Goal: Task Accomplishment & Management: Use online tool/utility

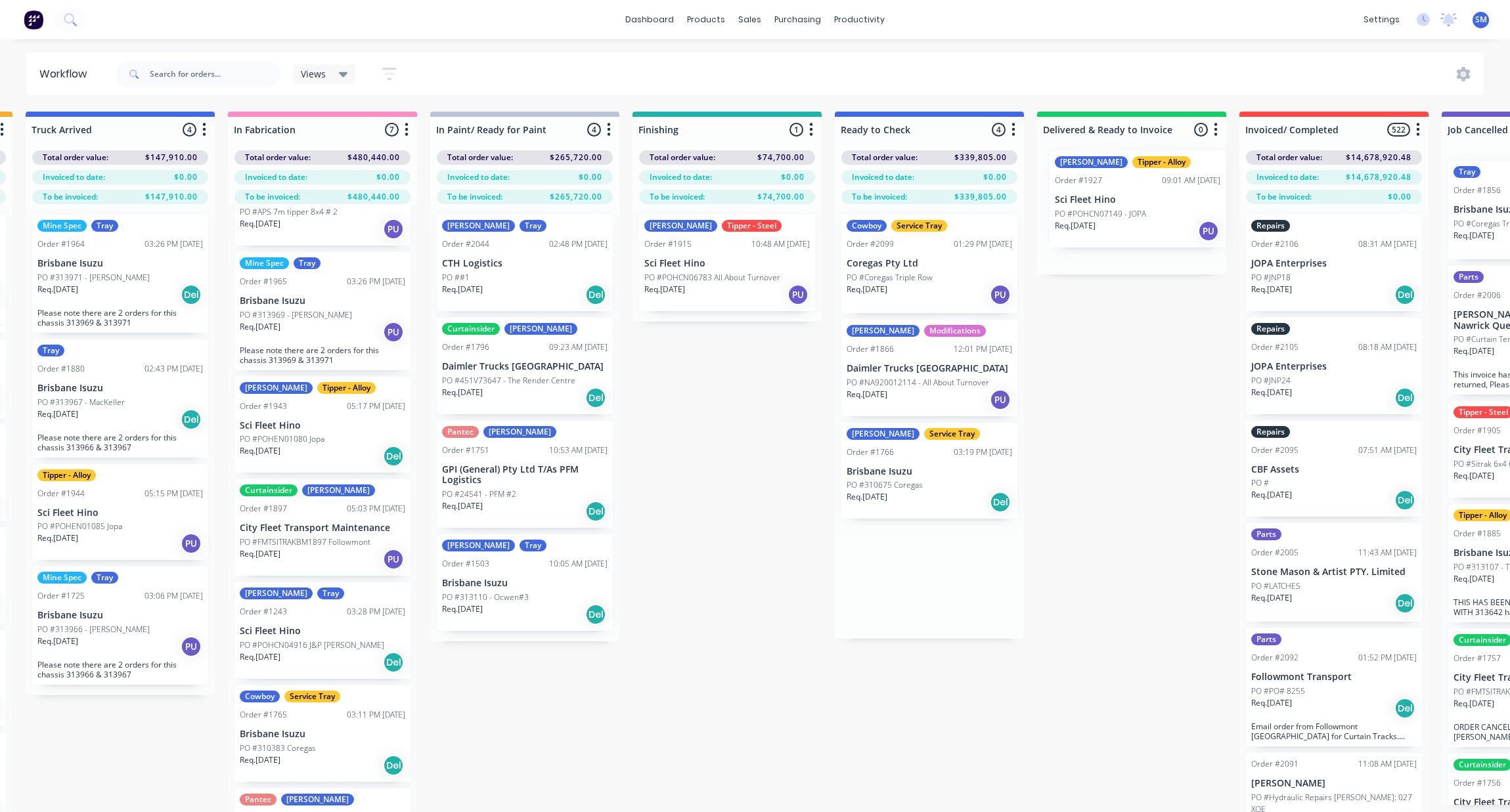
scroll to position [0, 412]
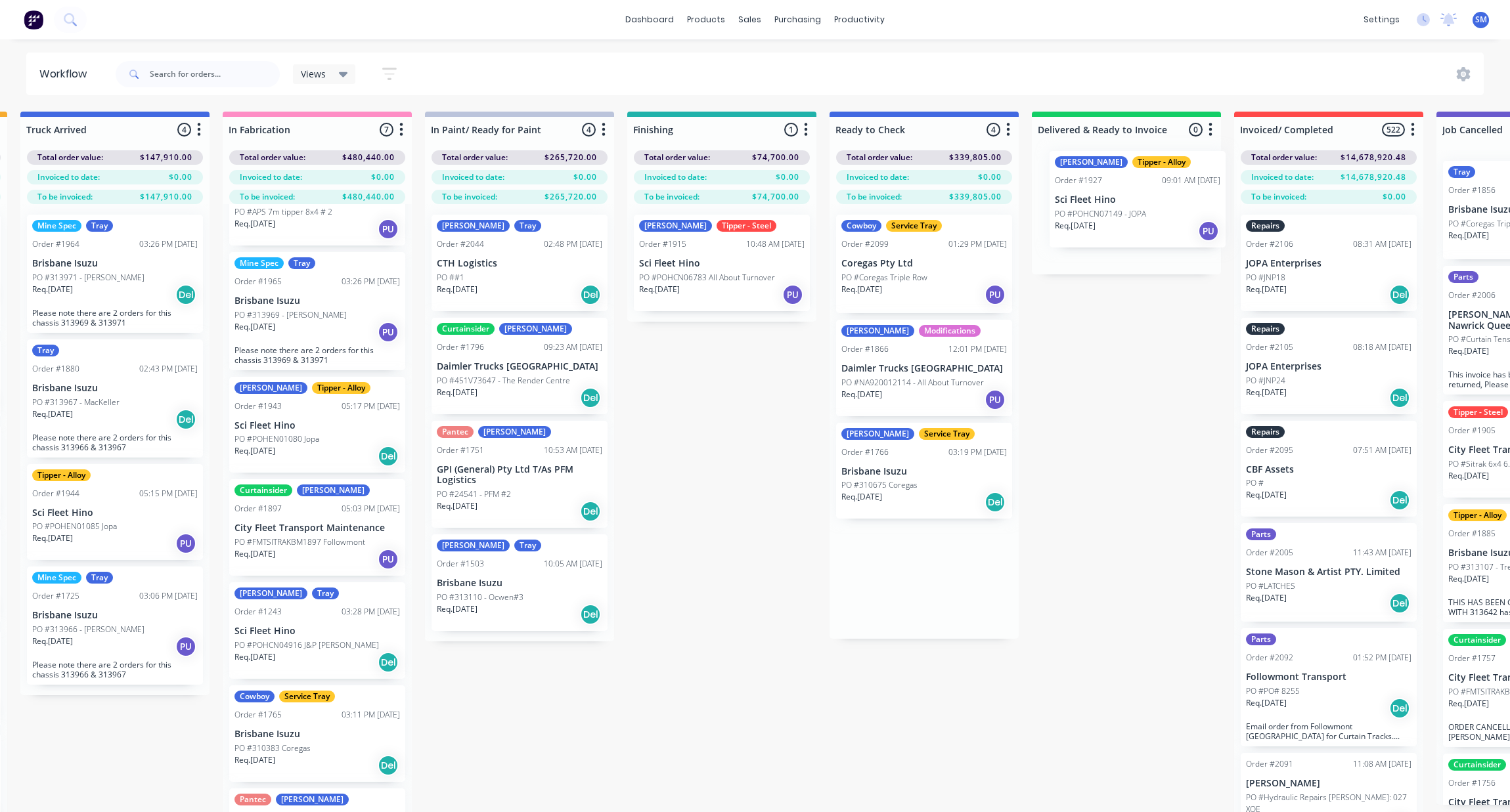
drag, startPoint x: 1116, startPoint y: 371, endPoint x: 1109, endPoint y: 203, distance: 168.1
click at [1109, 203] on div "Submitted 36 Status colour #273444 hex #273444 Save Cancel Summaries Total orde…" at bounding box center [768, 485] width 2380 height 748
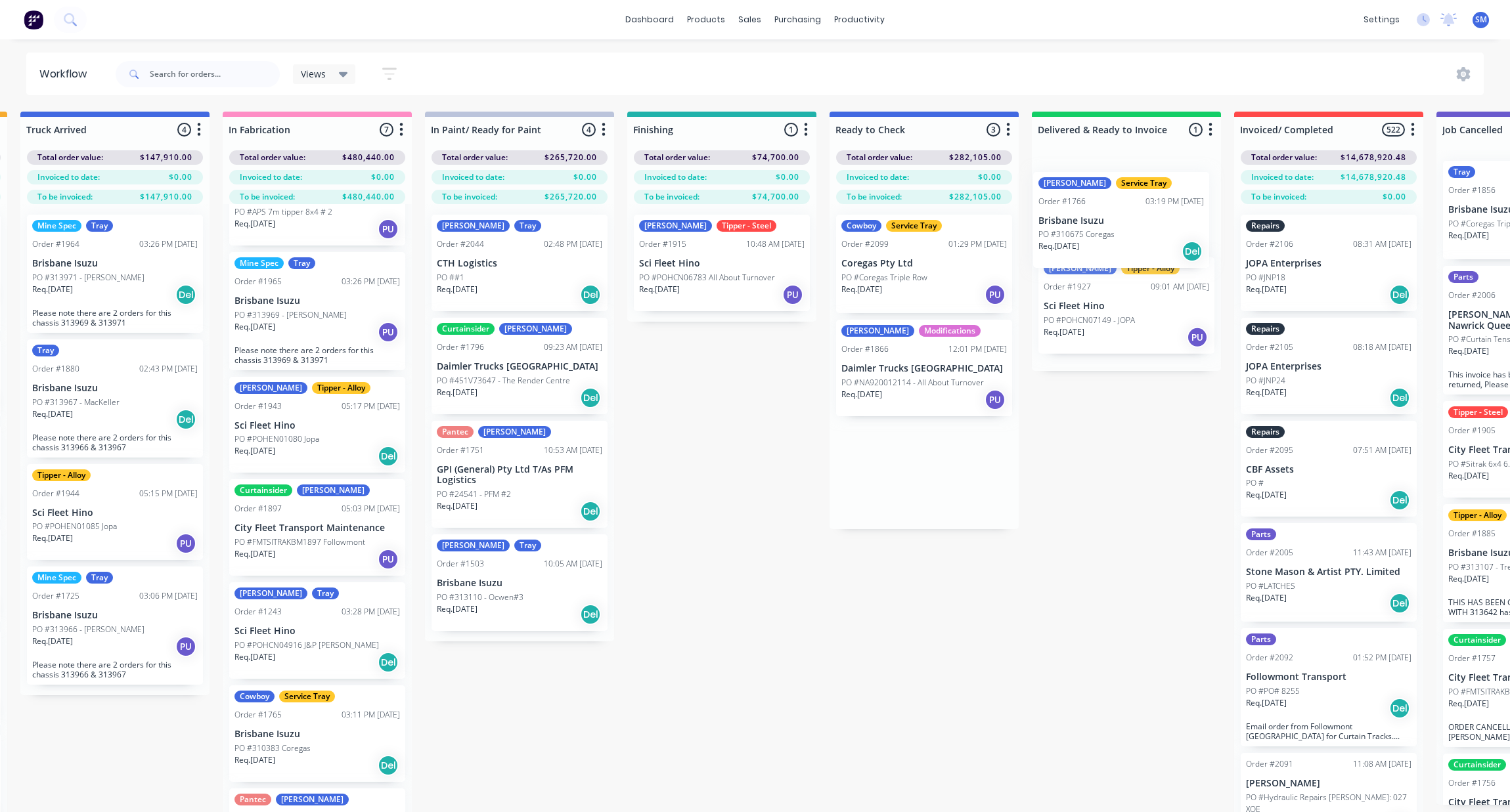
drag, startPoint x: 867, startPoint y: 467, endPoint x: 1066, endPoint y: 217, distance: 319.5
click at [1066, 217] on div "Submitted 36 Status colour #273444 hex #273444 Save Cancel Summaries Total orde…" at bounding box center [768, 485] width 2380 height 748
click at [936, 538] on div "Submitted 36 Status colour #273444 hex #273444 Save Cancel Summaries Total orde…" at bounding box center [768, 485] width 2380 height 748
click at [943, 500] on div "Submitted 36 Status colour #273444 hex #273444 Save Cancel Summaries Total orde…" at bounding box center [768, 485] width 2380 height 748
click at [866, 589] on div "Submitted 36 Status colour #273444 hex #273444 Save Cancel Summaries Total orde…" at bounding box center [768, 485] width 2380 height 748
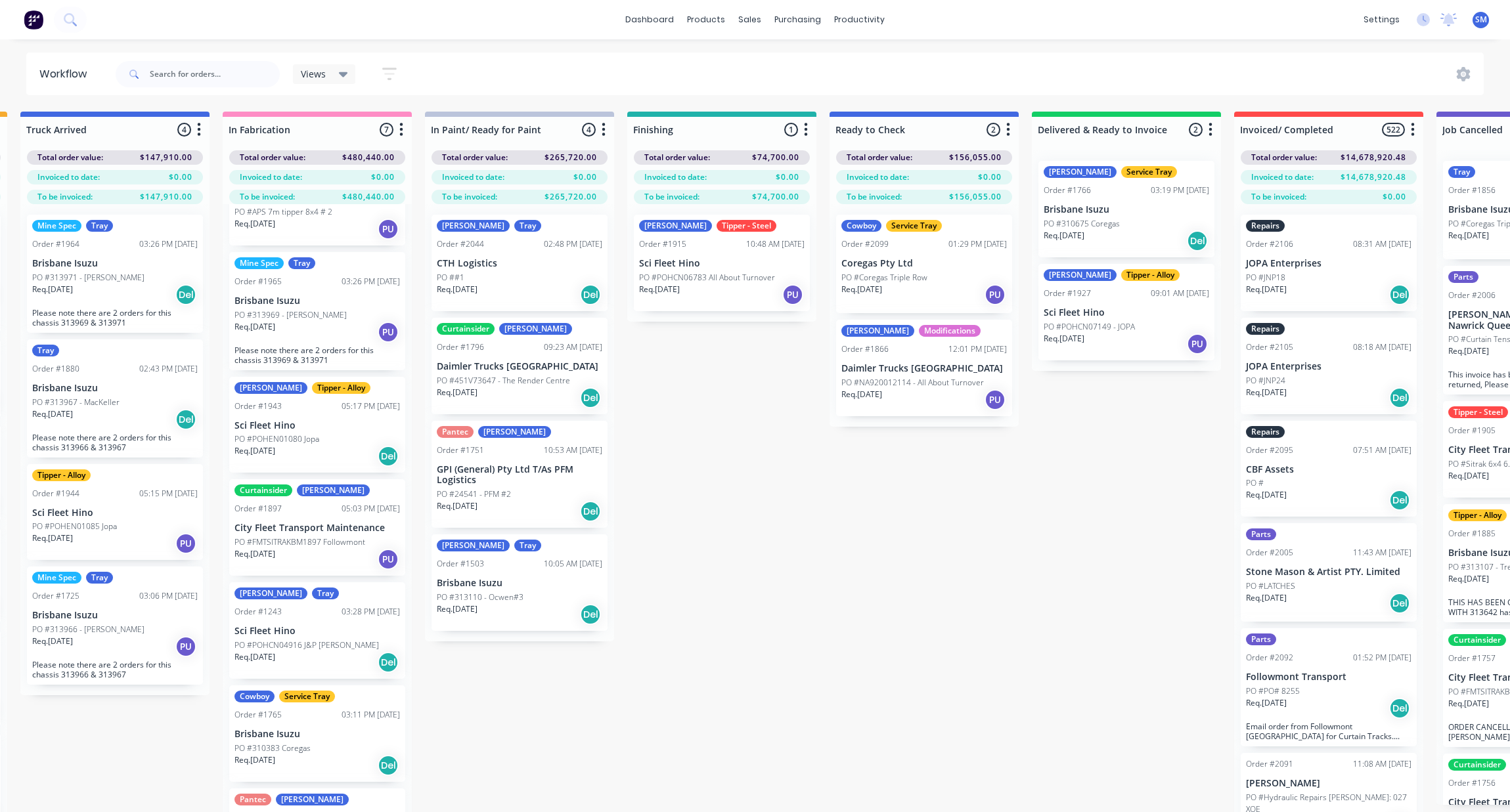
drag, startPoint x: 841, startPoint y: 561, endPoint x: 532, endPoint y: 44, distance: 602.3
click at [840, 551] on div "Submitted 36 Status colour #273444 hex #273444 Save Cancel Summaries Total orde…" at bounding box center [768, 485] width 2380 height 748
click at [521, 75] on div "Views Save new view None (Default) edit Show/Hide statuses Show line item cards…" at bounding box center [798, 74] width 1371 height 39
click at [884, 651] on div "Submitted 36 Status colour #273444 hex #273444 Save Cancel Summaries Total orde…" at bounding box center [768, 485] width 2380 height 748
click at [947, 535] on div "Submitted 36 Status colour #273444 hex #273444 Save Cancel Summaries Total orde…" at bounding box center [768, 485] width 2380 height 748
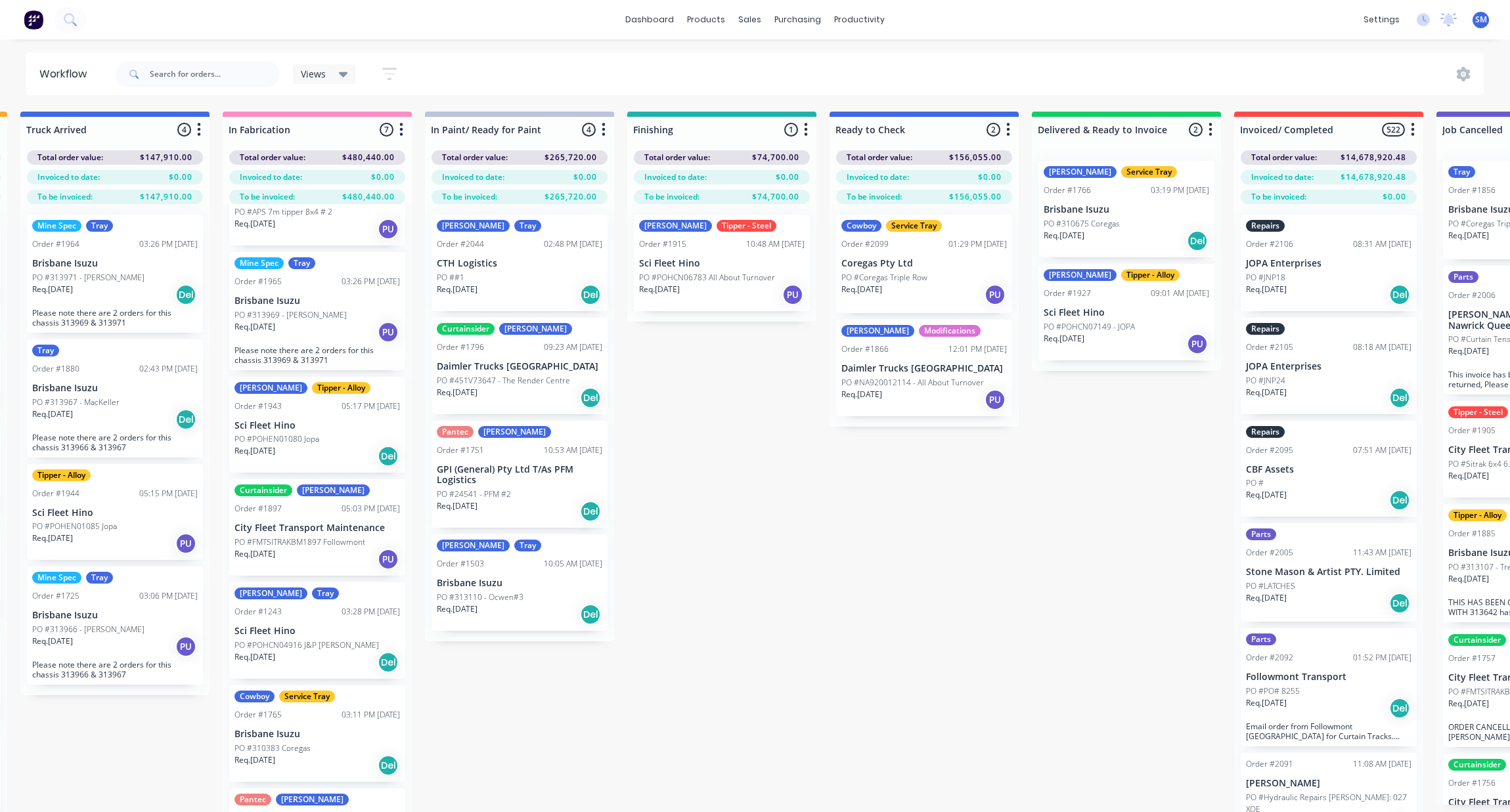
click at [1002, 614] on div "Submitted 36 Status colour #273444 hex #273444 Save Cancel Summaries Total orde…" at bounding box center [768, 485] width 2380 height 748
click at [987, 648] on div "Submitted 36 Status colour #273444 hex #273444 Save Cancel Summaries Total orde…" at bounding box center [768, 485] width 2380 height 748
drag, startPoint x: 1013, startPoint y: 564, endPoint x: 1023, endPoint y: 577, distance: 16.4
click at [1013, 564] on div "Submitted 36 Status colour #273444 hex #273444 Save Cancel Summaries Total orde…" at bounding box center [768, 485] width 2380 height 748
click at [739, 587] on div "Submitted 36 Status colour #273444 hex #273444 Save Cancel Summaries Total orde…" at bounding box center [768, 485] width 2380 height 748
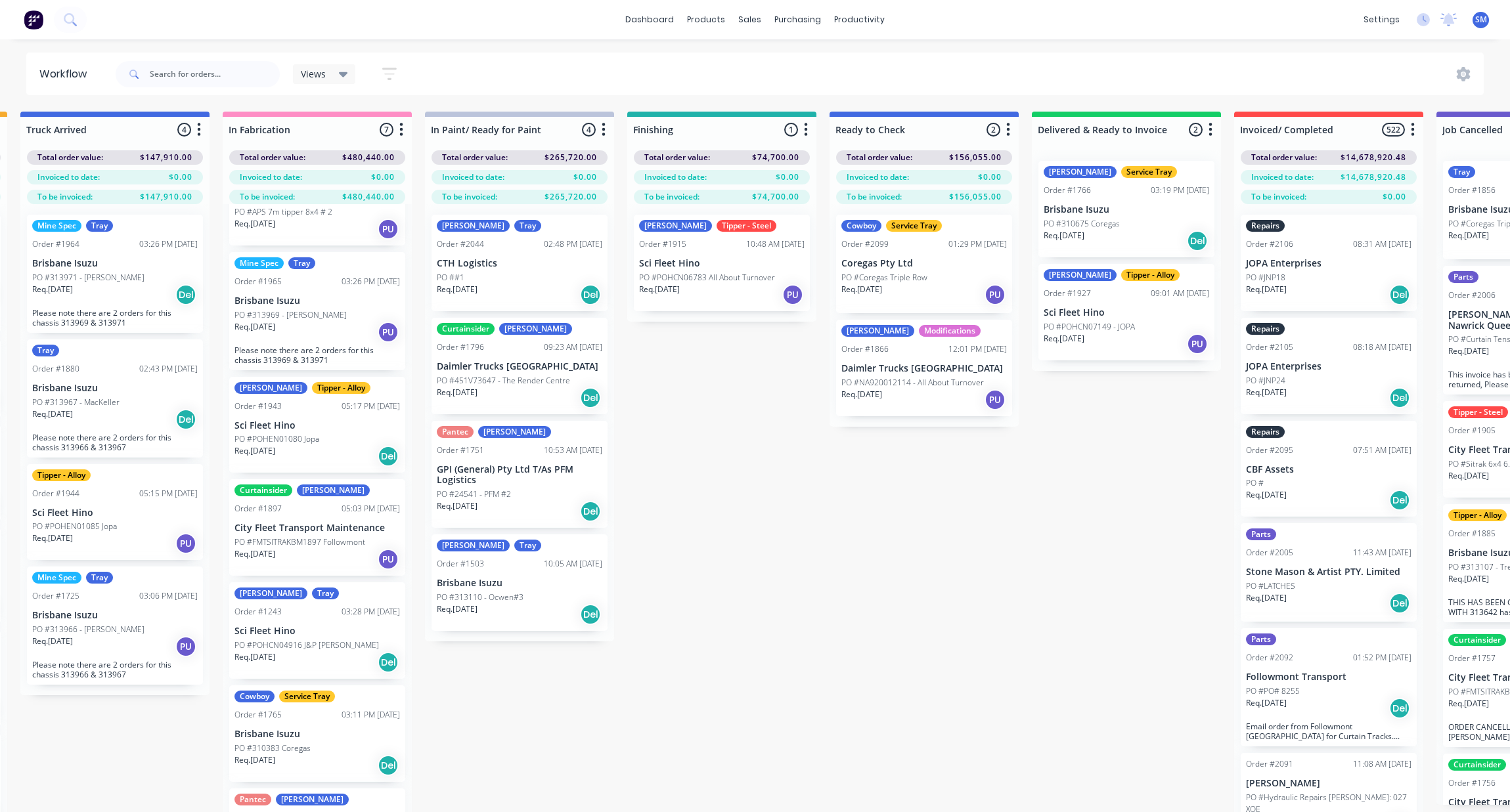
click at [663, 600] on div "Submitted 36 Status colour #273444 hex #273444 Save Cancel Summaries Total orde…" at bounding box center [768, 485] width 2380 height 748
click at [788, 544] on div "Submitted 36 Status colour #273444 hex #273444 Save Cancel Summaries Total orde…" at bounding box center [768, 485] width 2380 height 748
click at [806, 16] on div "purchasing" at bounding box center [798, 20] width 60 height 20
click at [822, 56] on link "Purchase Orders" at bounding box center [853, 62] width 174 height 26
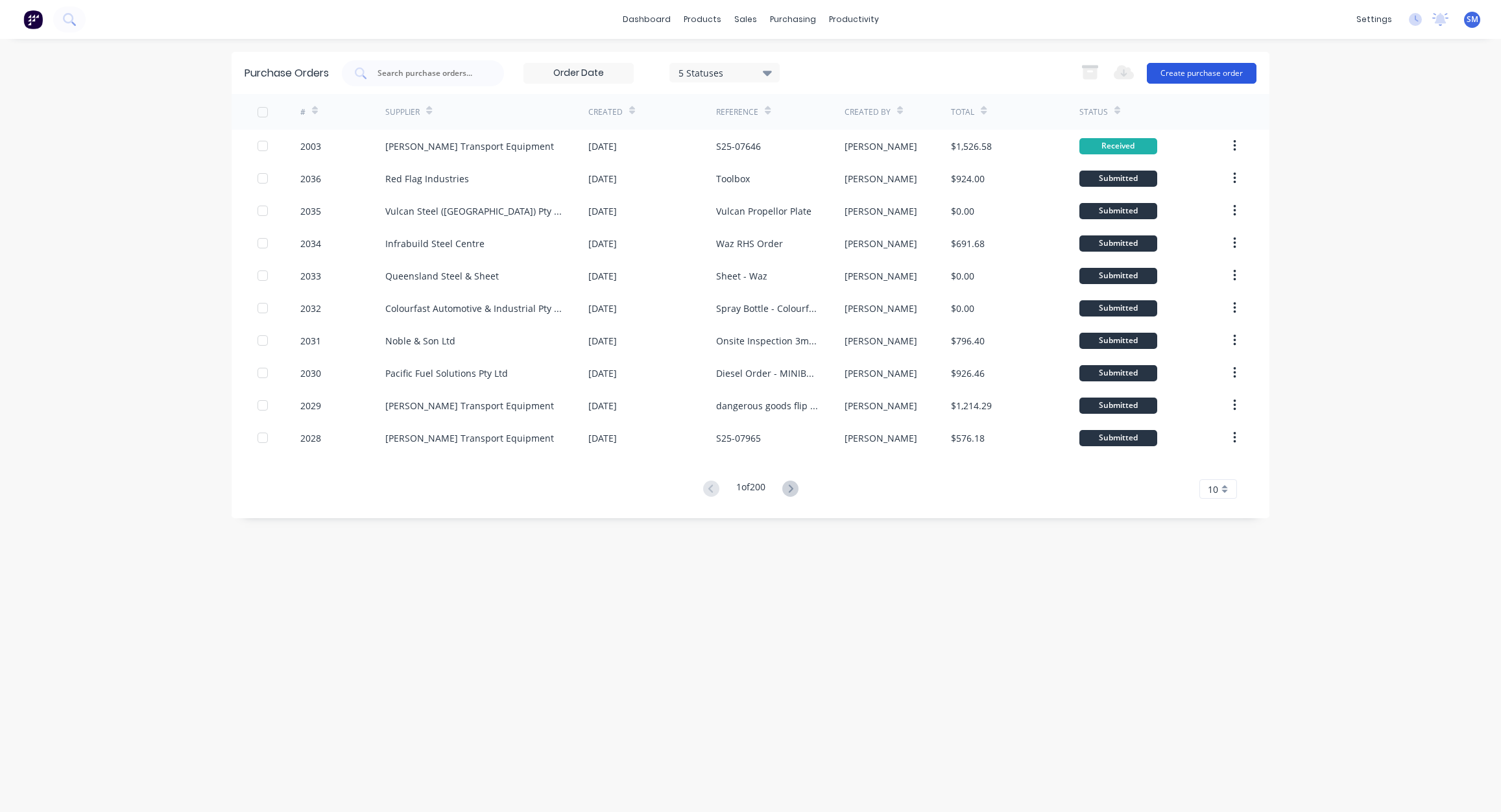
click at [1201, 70] on button "Create purchase order" at bounding box center [1201, 73] width 109 height 21
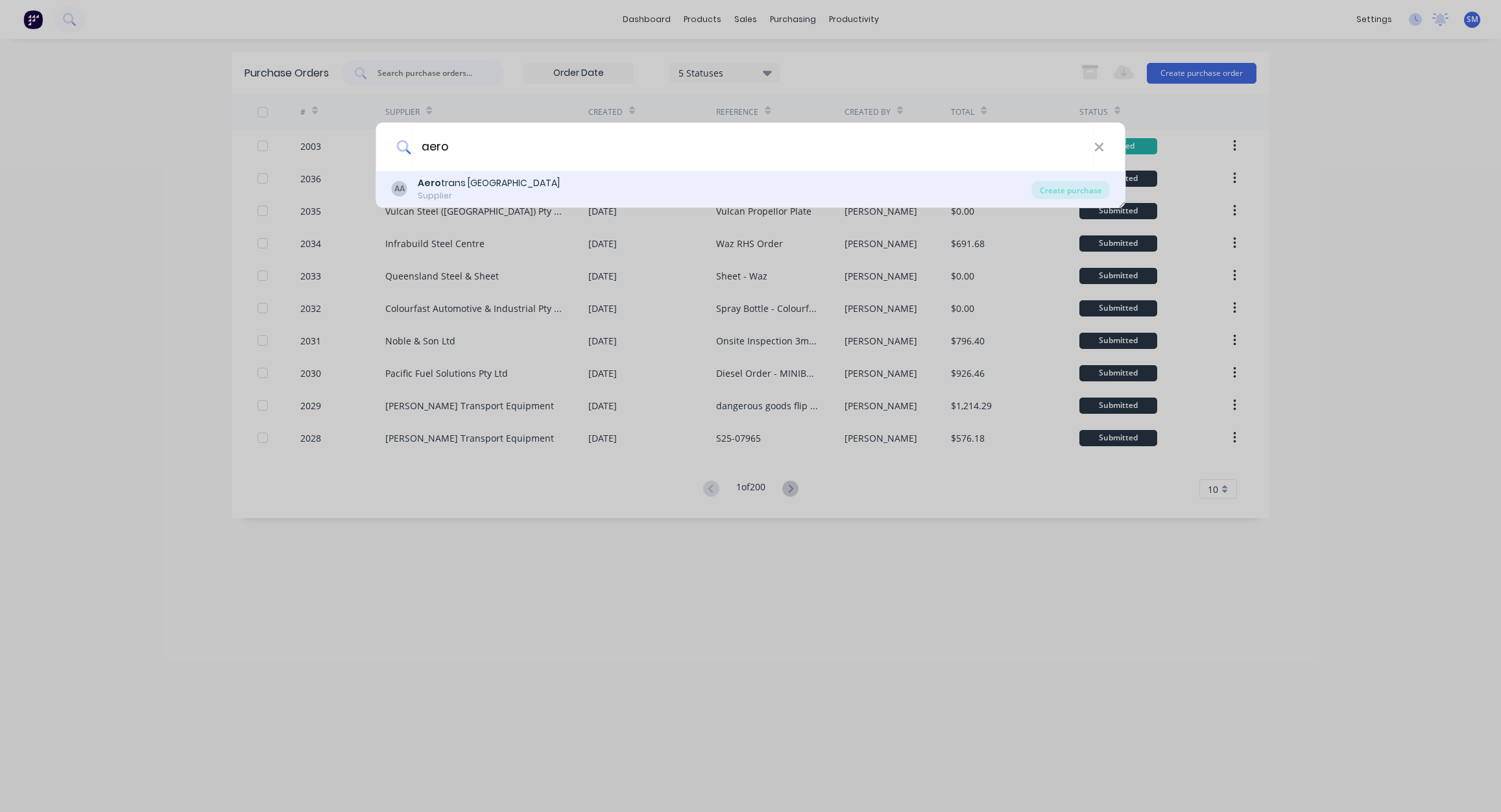
type input "aero"
click at [435, 186] on b "Aero" at bounding box center [429, 182] width 23 height 13
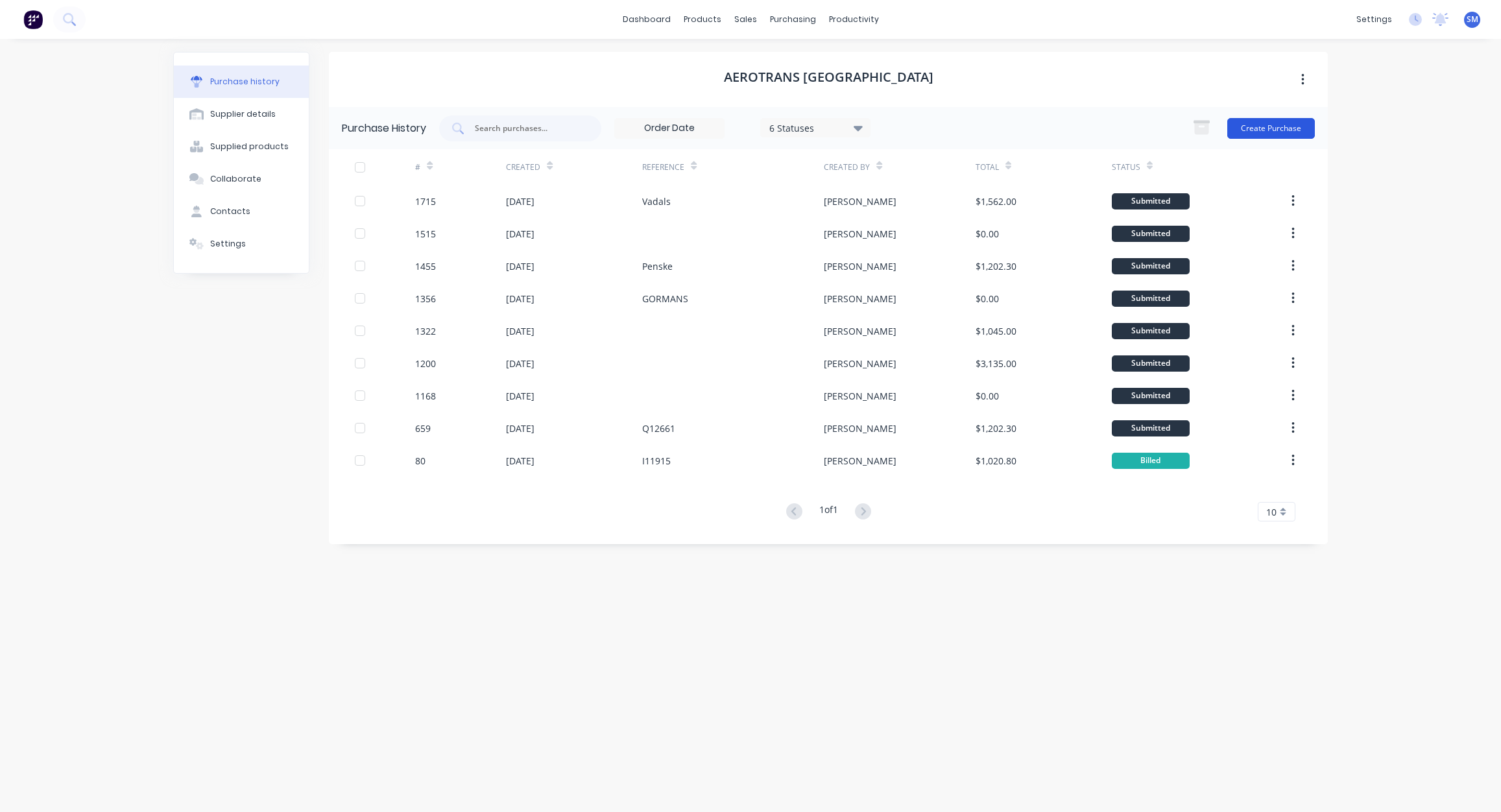
click at [1272, 128] on button "Create Purchase" at bounding box center [1271, 128] width 88 height 21
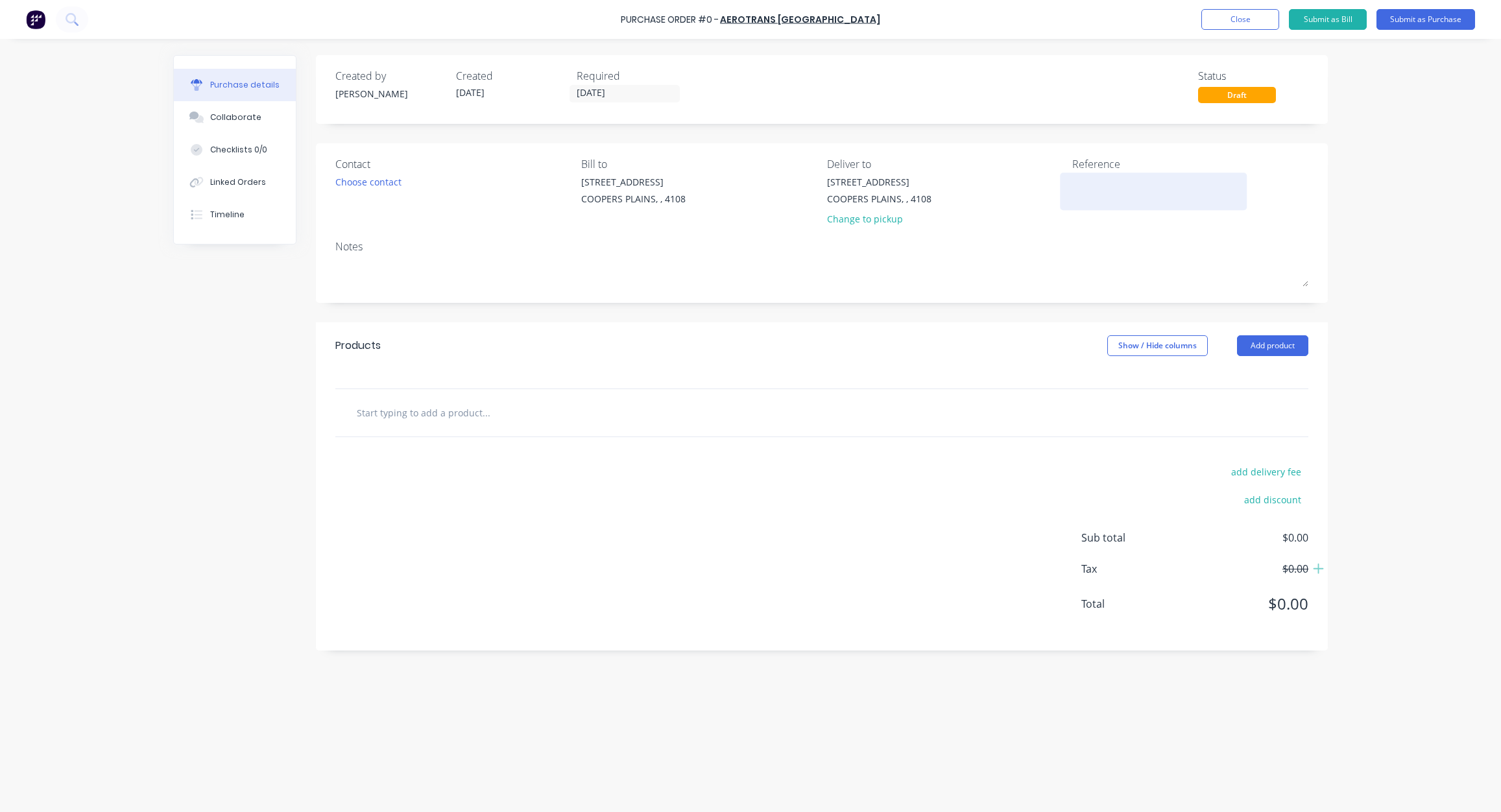
click at [1093, 177] on textarea at bounding box center [1154, 190] width 162 height 30
click at [408, 418] on input "text" at bounding box center [486, 412] width 260 height 26
type input "1"
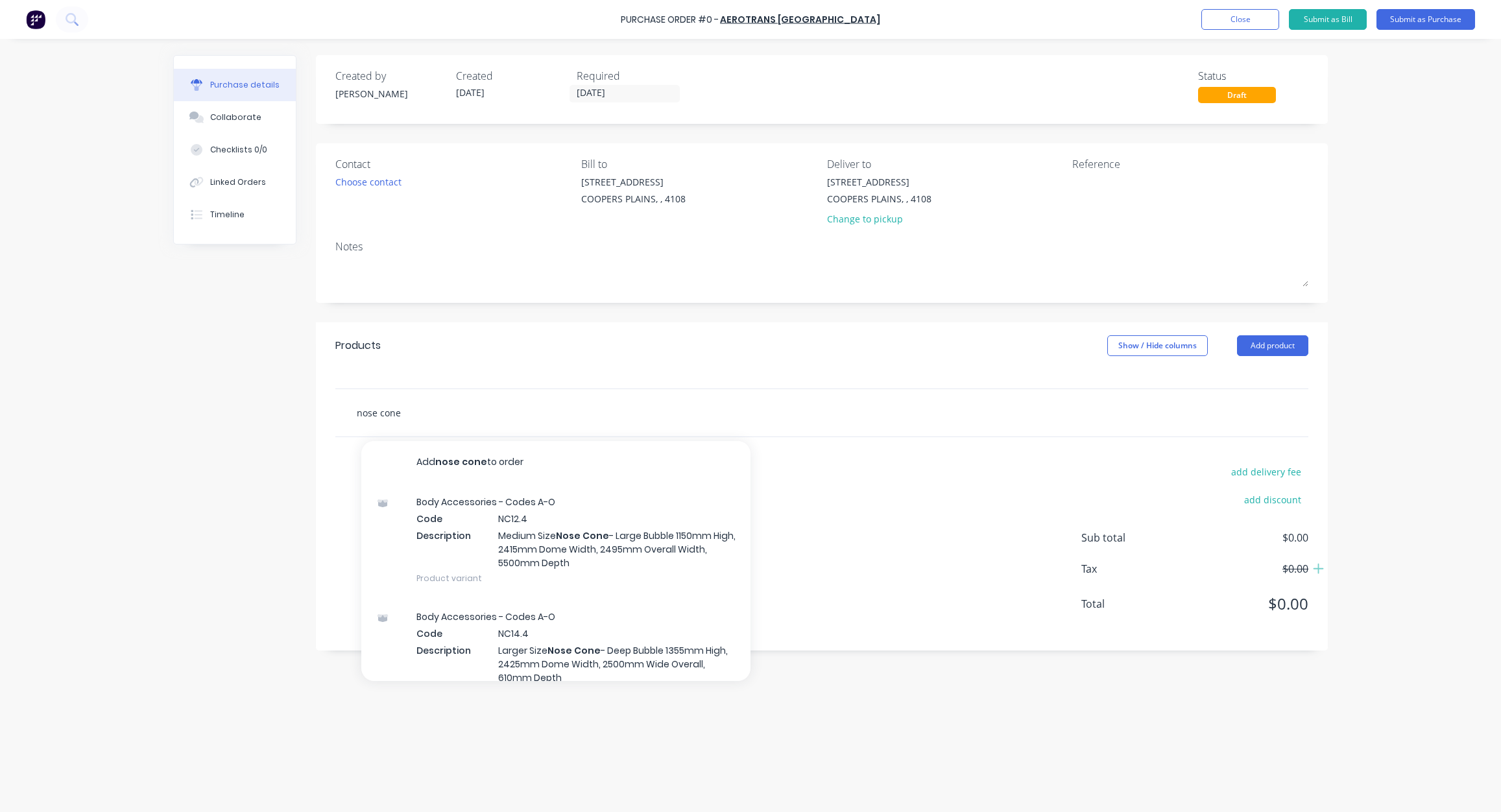
click at [409, 412] on input "nose cone" at bounding box center [486, 412] width 260 height 26
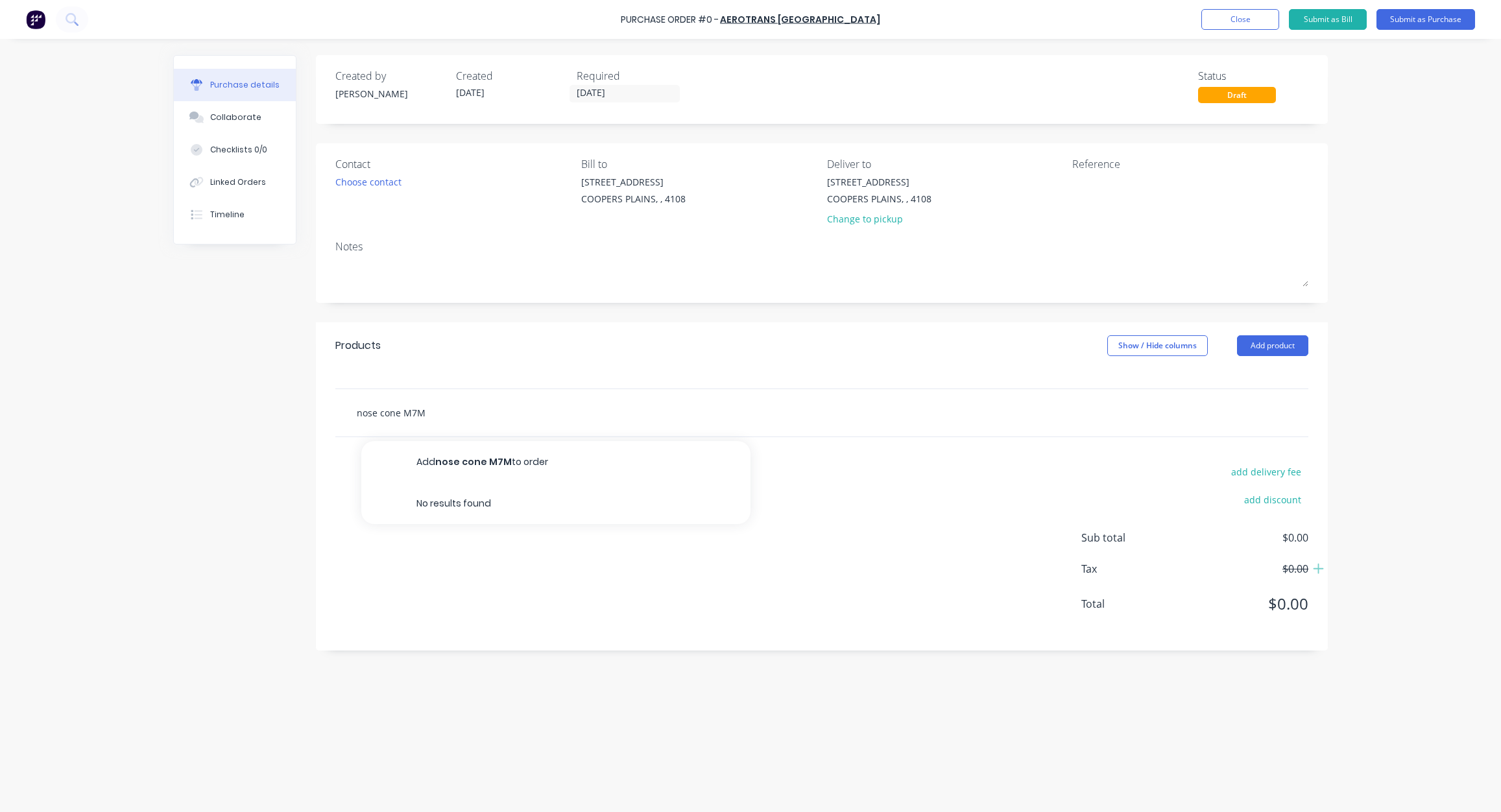
click at [357, 409] on input "nose cone M7M" at bounding box center [486, 412] width 260 height 26
click at [469, 420] on input "1 X nose cone M7M" at bounding box center [486, 412] width 260 height 26
type input "1 X nose cone M7M - Size = 620mm x"
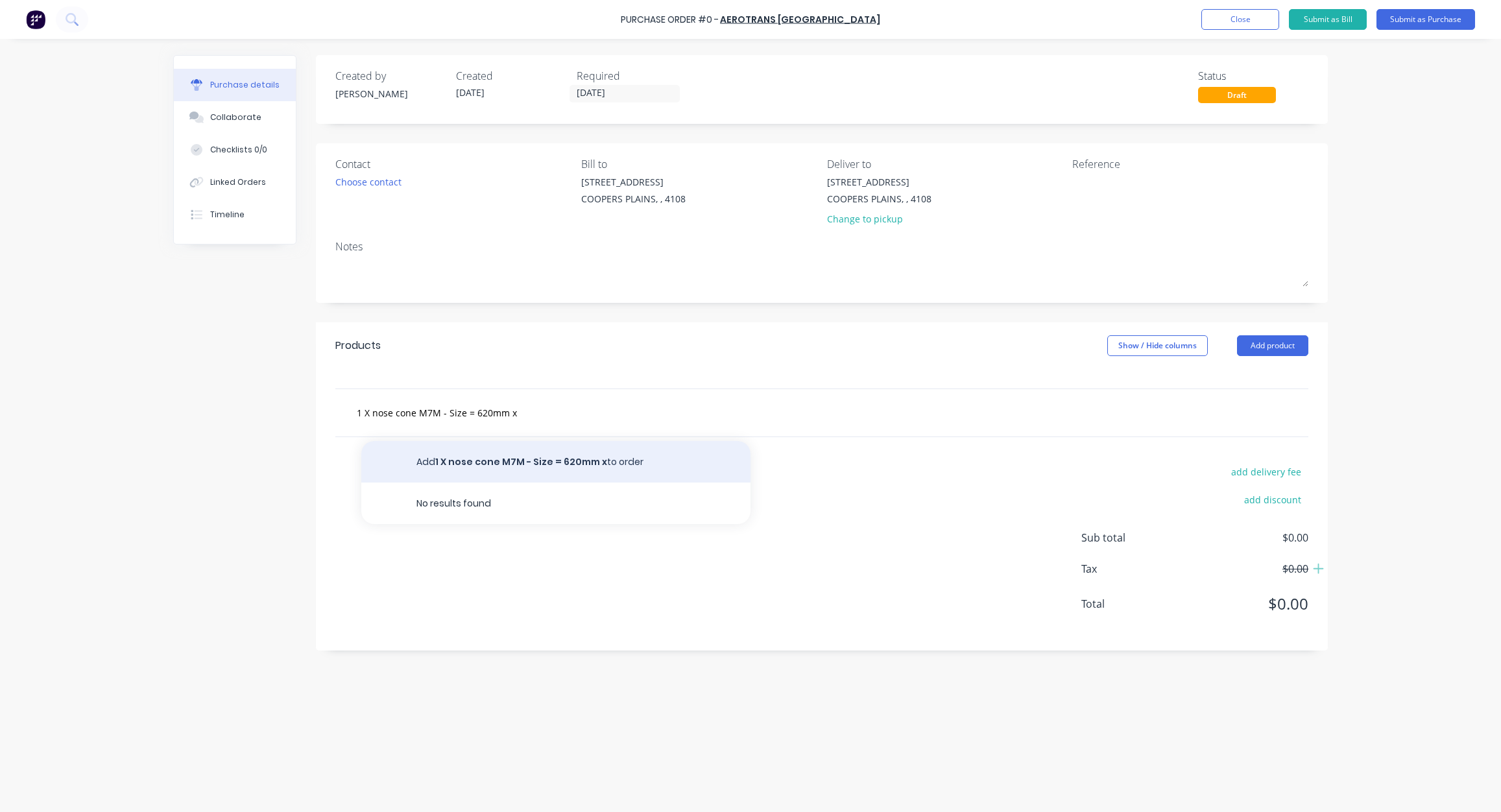
click at [520, 462] on button "Add 1 X nose cone M7M - Size = 620mm x to order" at bounding box center [556, 462] width 389 height 42
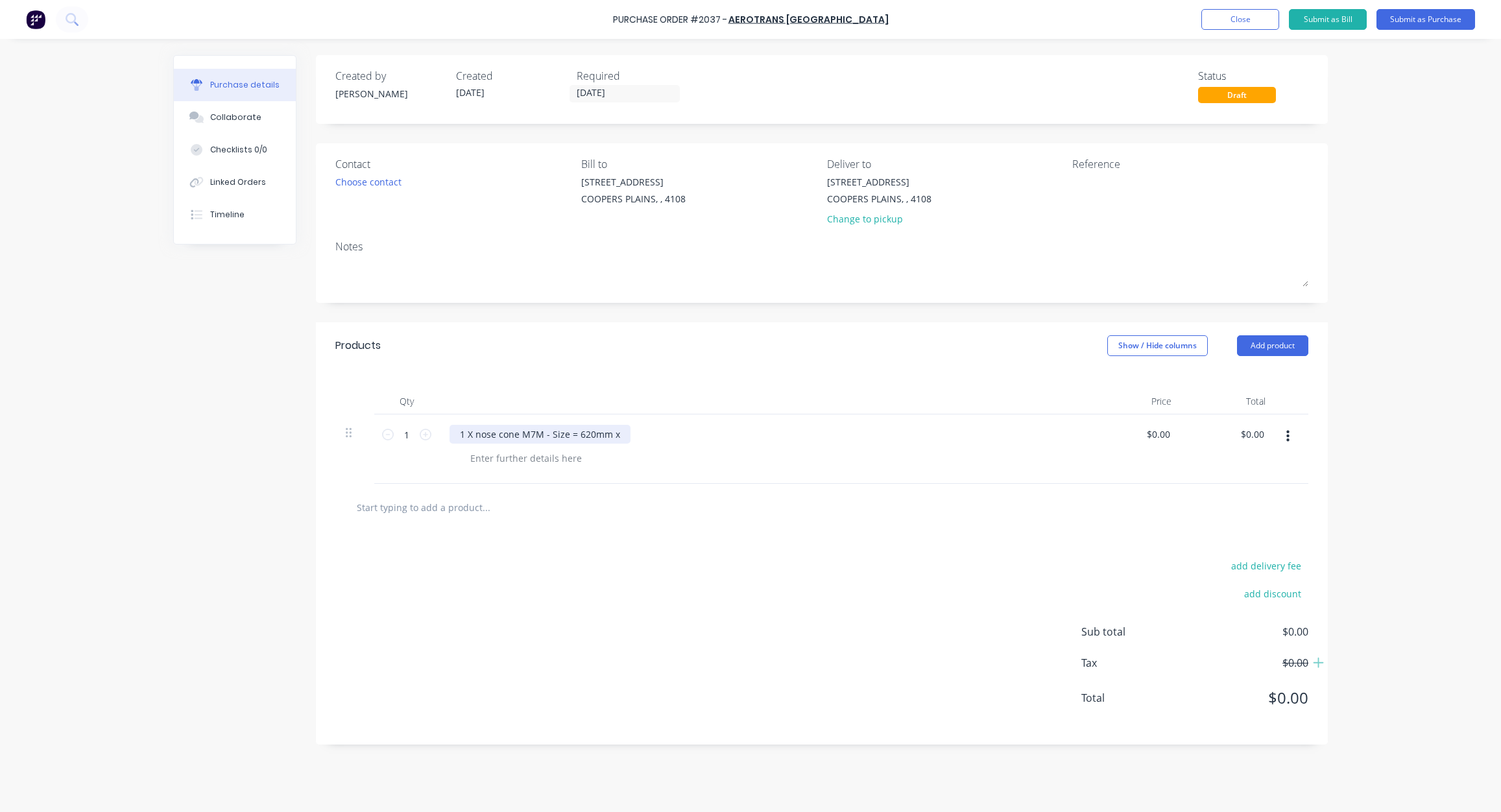
drag, startPoint x: 543, startPoint y: 427, endPoint x: 545, endPoint y: 434, distance: 7.3
click at [543, 427] on div "1 X nose cone M7M - Size = 620mm x" at bounding box center [540, 434] width 181 height 19
click at [627, 437] on div "1 X nose cone M7W - Size = 620mm x" at bounding box center [763, 434] width 628 height 19
click at [625, 435] on div "1 X nose cone M7W - Size = 620mm x" at bounding box center [540, 434] width 181 height 19
click at [1445, 14] on button "Submit as Purchase" at bounding box center [1426, 19] width 99 height 21
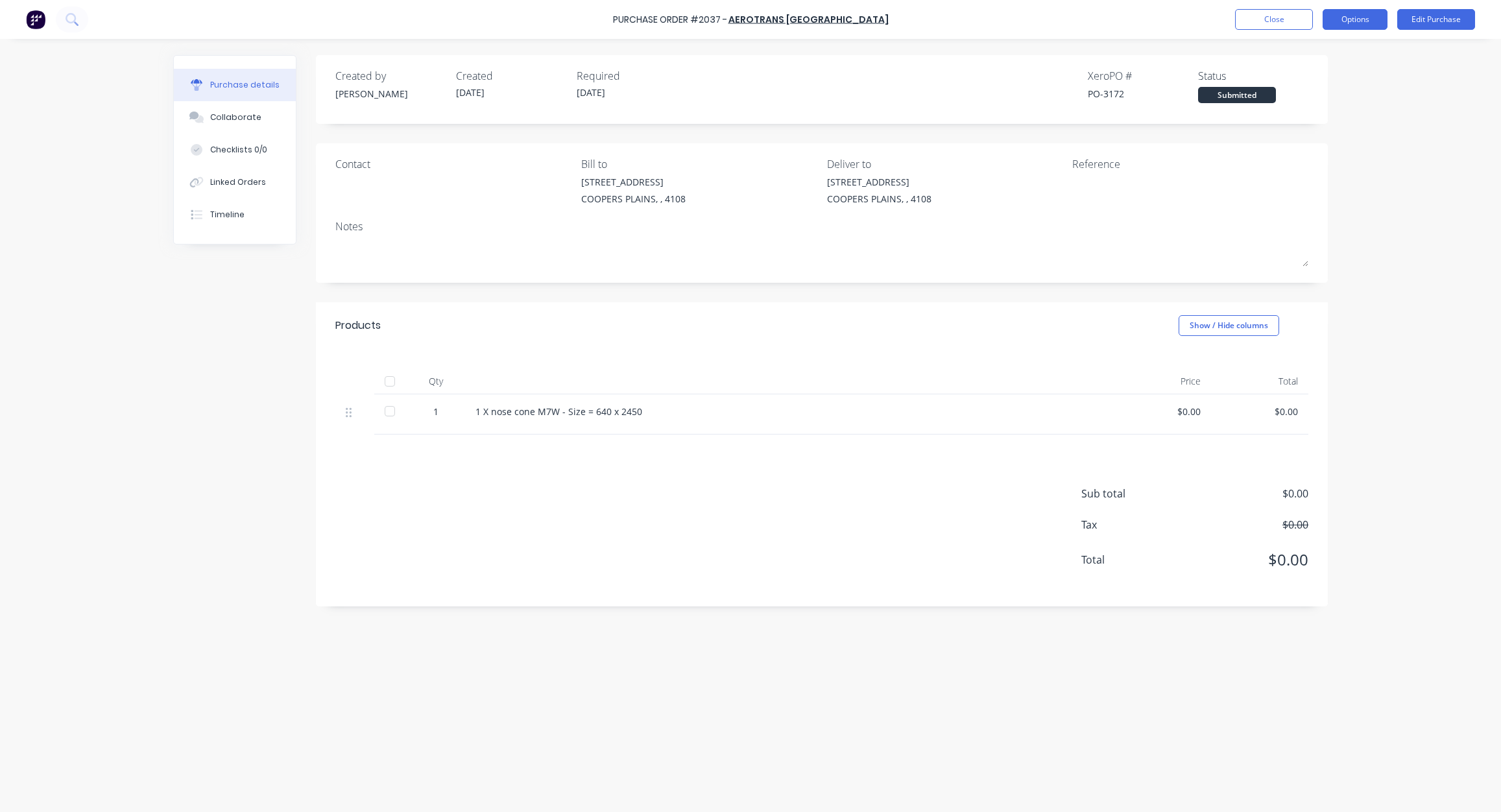
click at [1347, 18] on button "Options" at bounding box center [1355, 19] width 65 height 21
click at [1296, 49] on div "Print / Email" at bounding box center [1326, 53] width 100 height 19
click at [1300, 74] on div "With pricing" at bounding box center [1326, 78] width 100 height 19
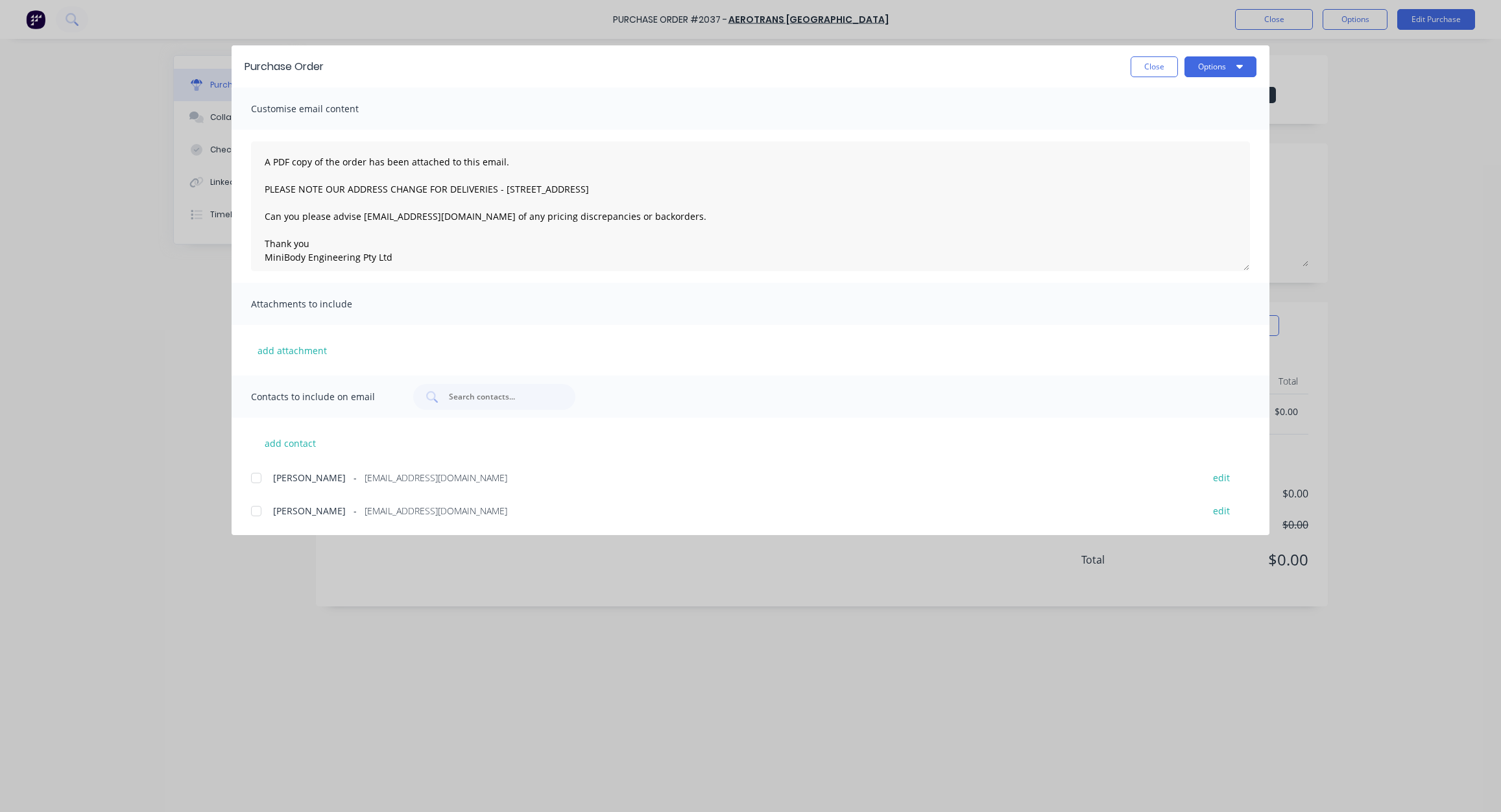
click at [256, 474] on div at bounding box center [256, 478] width 26 height 26
click at [1225, 62] on button "Options" at bounding box center [1220, 66] width 72 height 21
click at [1183, 147] on div "Email" at bounding box center [1194, 152] width 100 height 19
click at [106, 787] on span "×" at bounding box center [107, 787] width 8 height 18
click at [1155, 64] on button "Close" at bounding box center [1154, 66] width 48 height 21
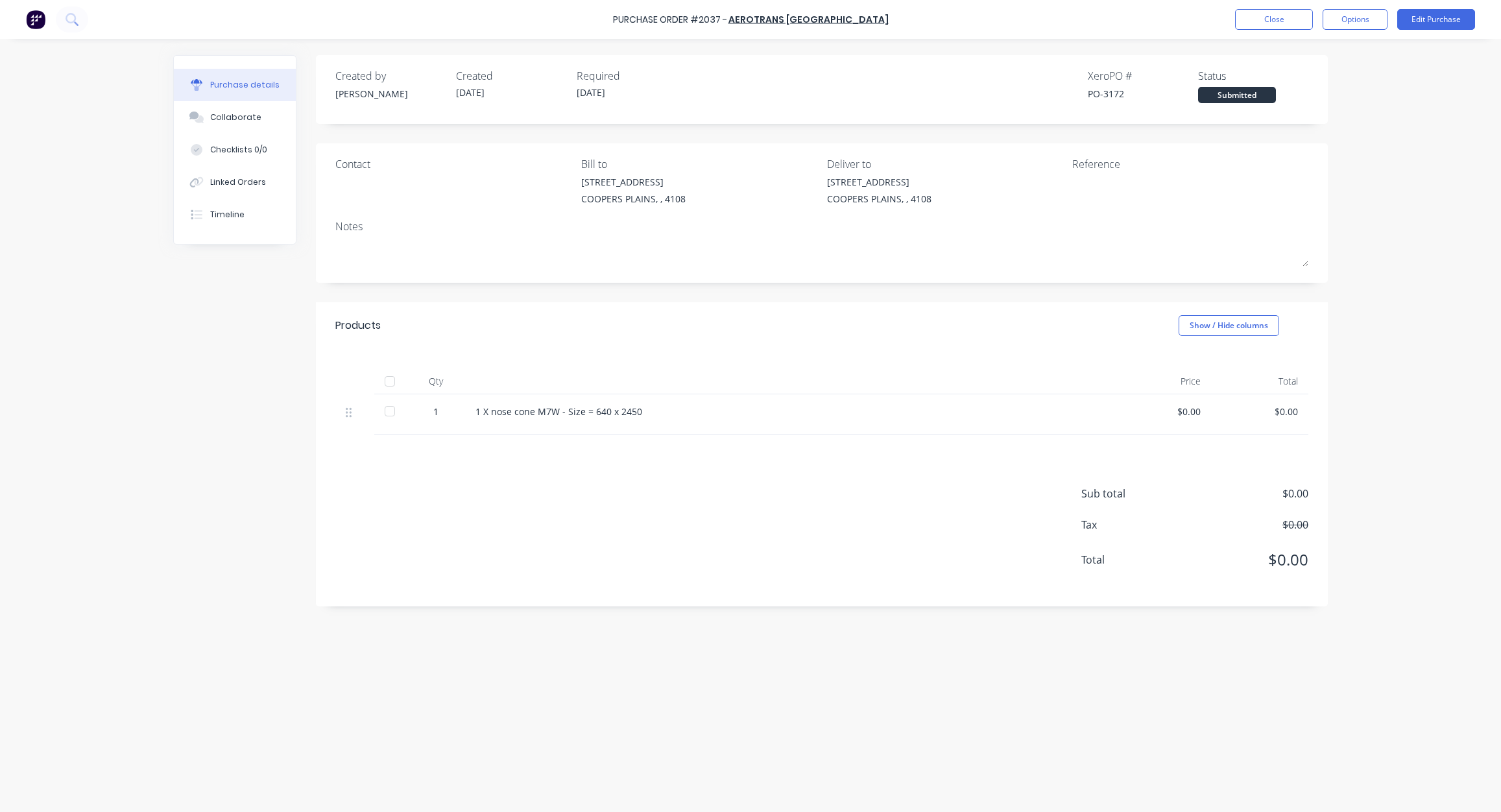
drag, startPoint x: 1392, startPoint y: 223, endPoint x: 1248, endPoint y: 30, distance: 240.8
click at [1392, 223] on div "Purchase Order #2037 - Aerotrans [GEOGRAPHIC_DATA] Close Options Edit Purchase …" at bounding box center [750, 406] width 1501 height 812
click at [1280, 19] on button "Close" at bounding box center [1274, 19] width 78 height 21
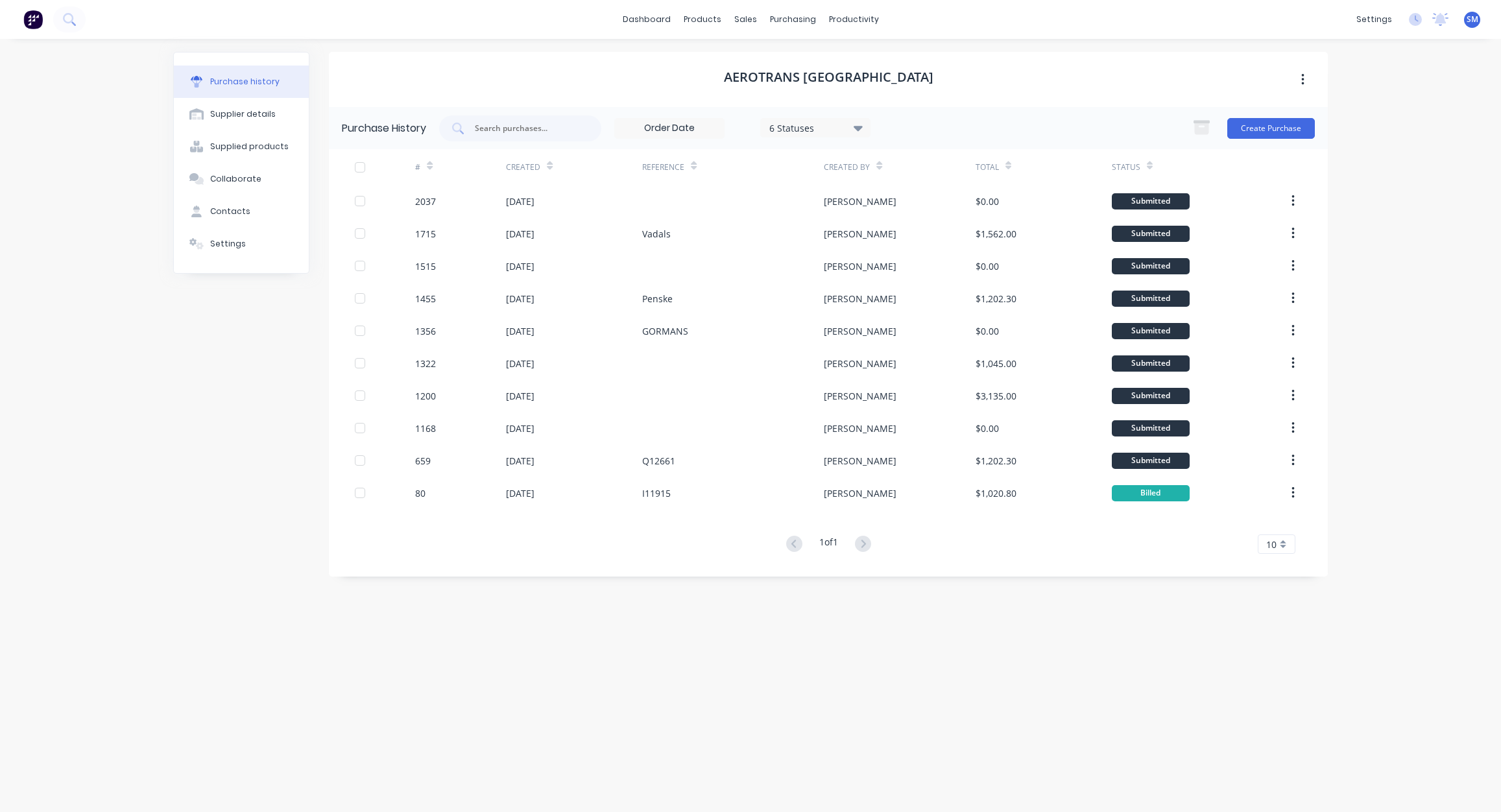
click at [1111, 72] on div "Aerotrans [GEOGRAPHIC_DATA]" at bounding box center [828, 79] width 999 height 55
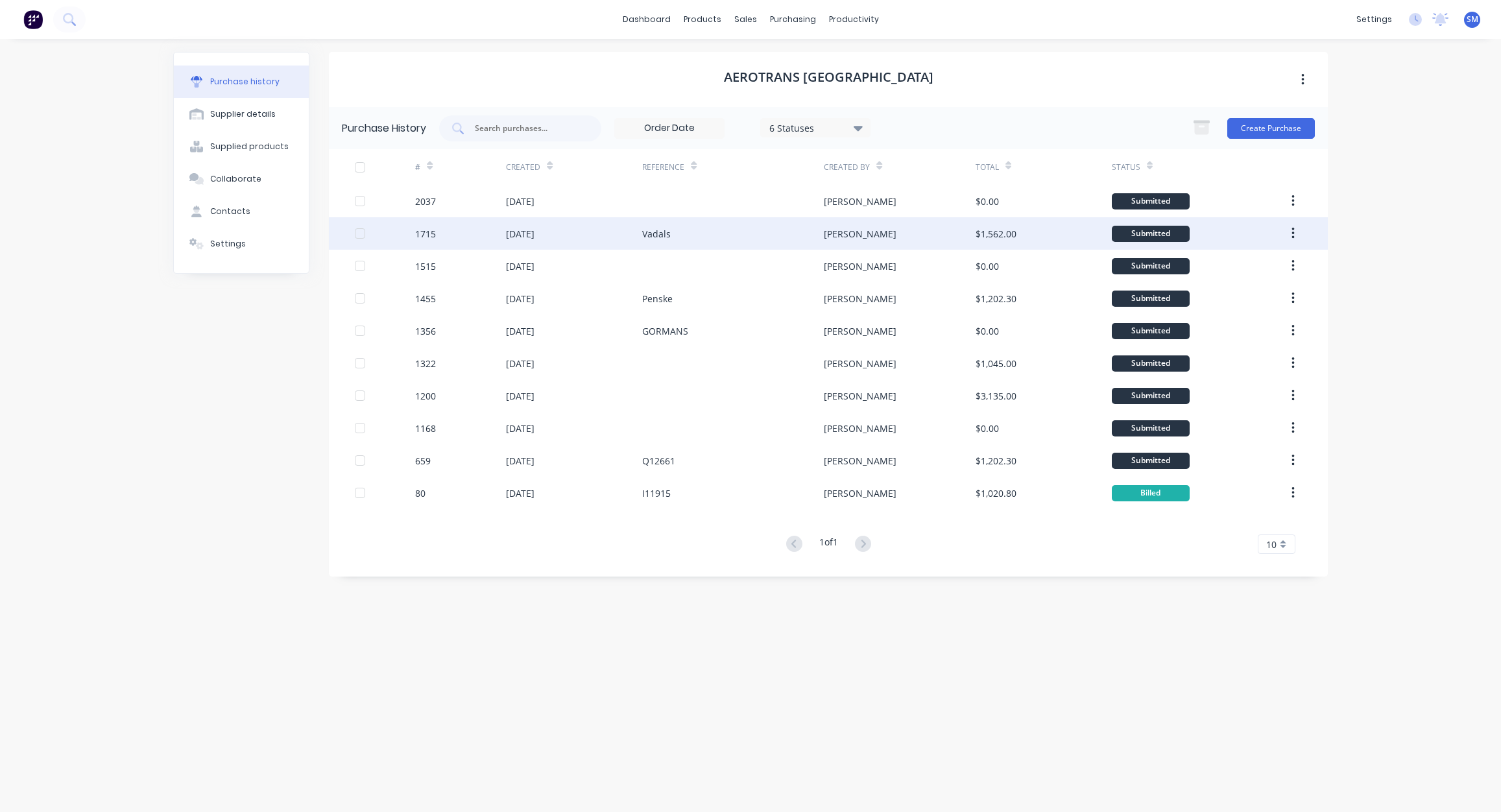
click at [658, 230] on div "Vadals" at bounding box center [657, 234] width 29 height 13
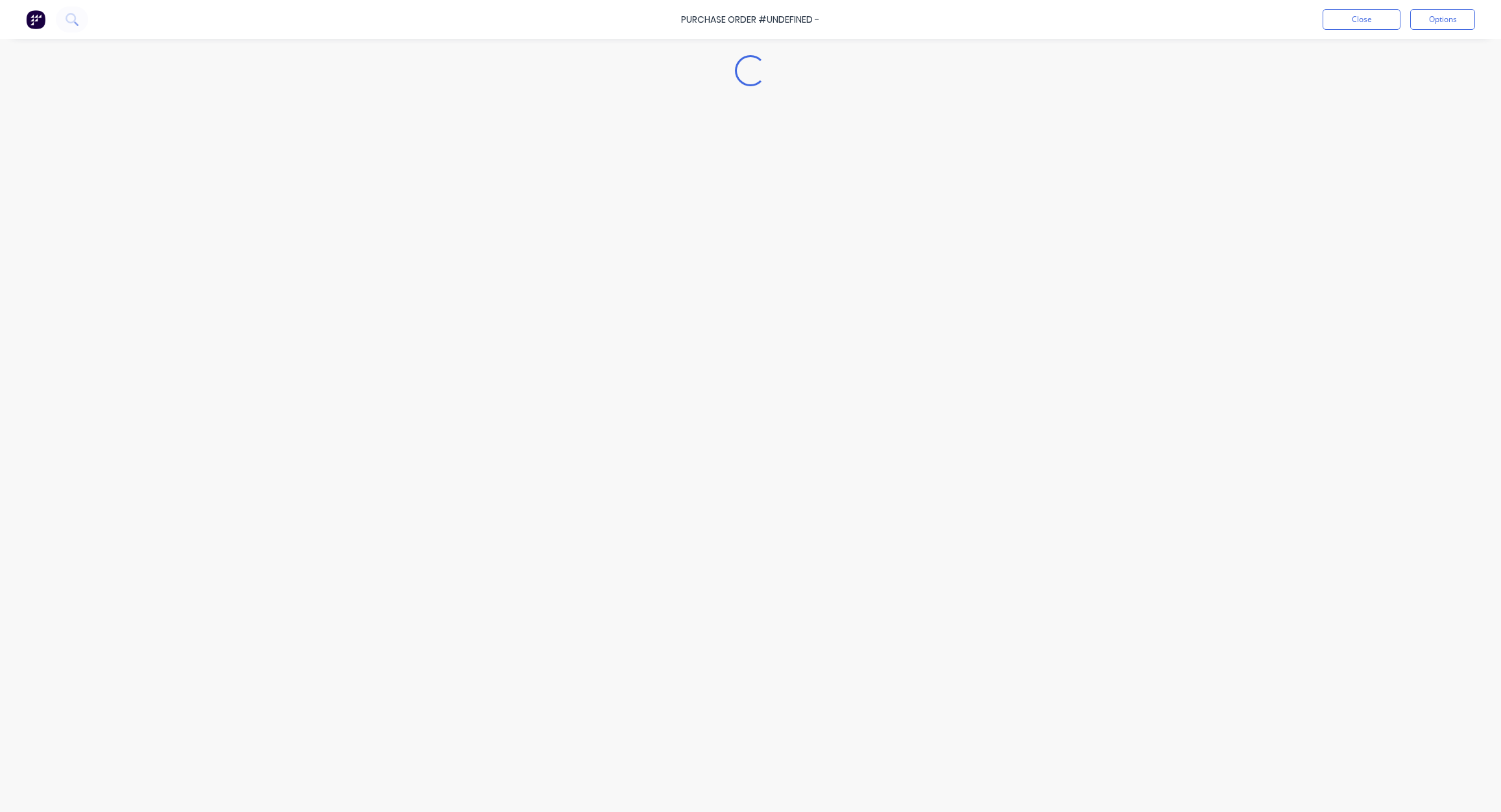
type textarea "x"
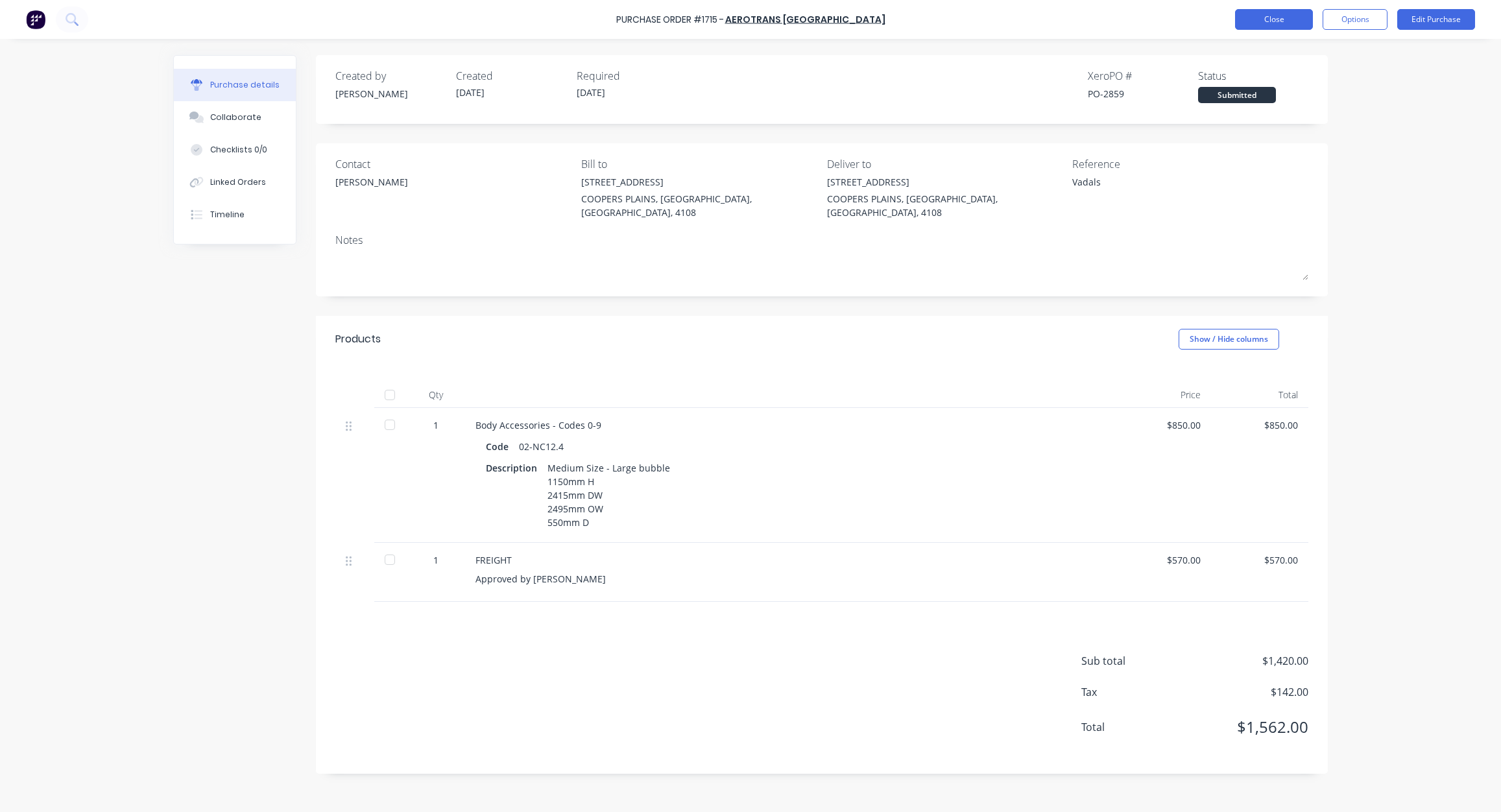
click at [1272, 15] on button "Close" at bounding box center [1274, 19] width 78 height 21
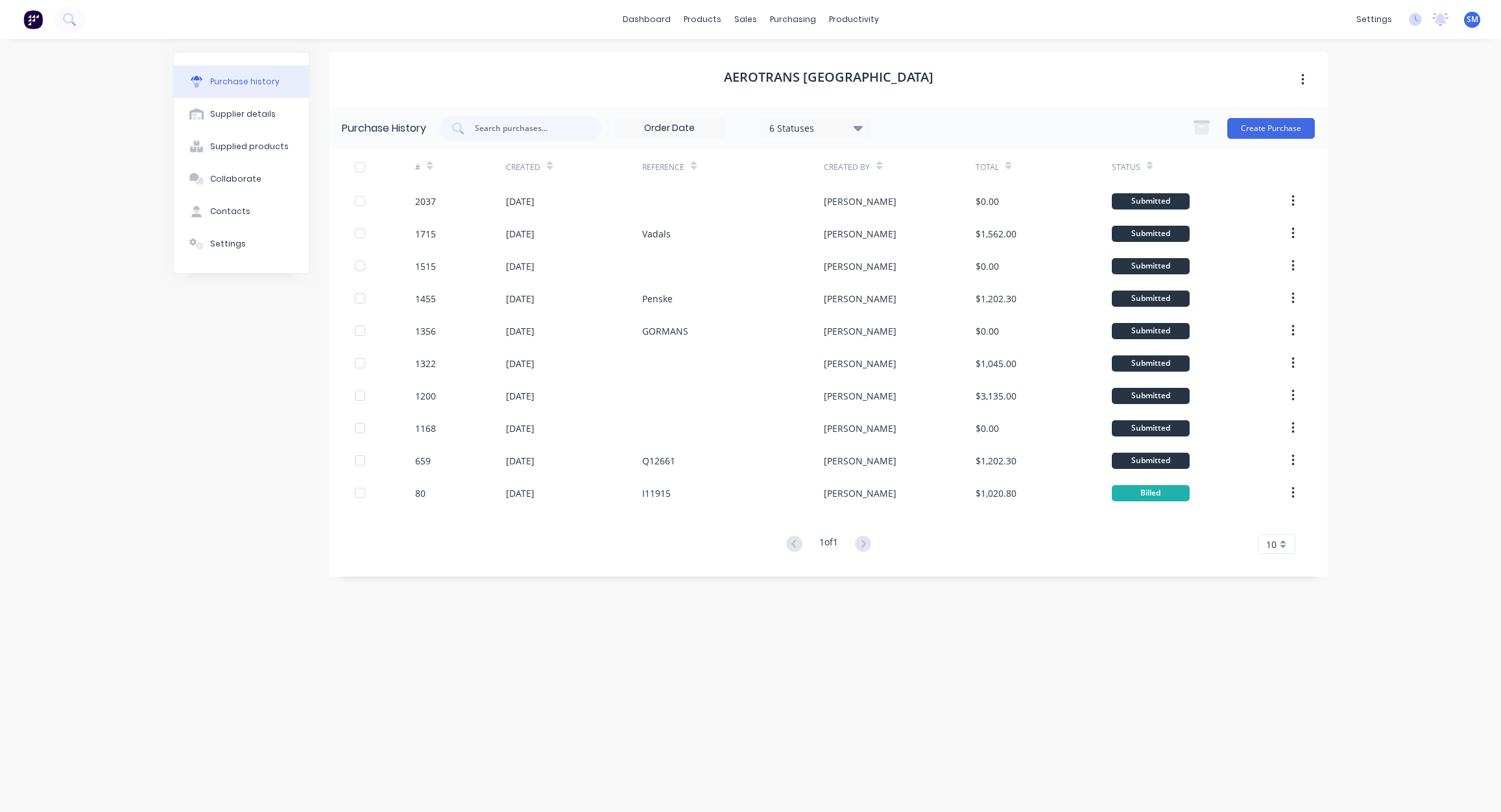
click at [241, 548] on div "Purchase history Supplier details Supplied products Collaborate Contacts Settin…" at bounding box center [241, 418] width 136 height 734
click at [1398, 184] on div "dashboard products sales purchasing productivity dashboard products Product Cat…" at bounding box center [750, 406] width 1501 height 812
click at [791, 56] on div "Sales Orders" at bounding box center [793, 62] width 53 height 11
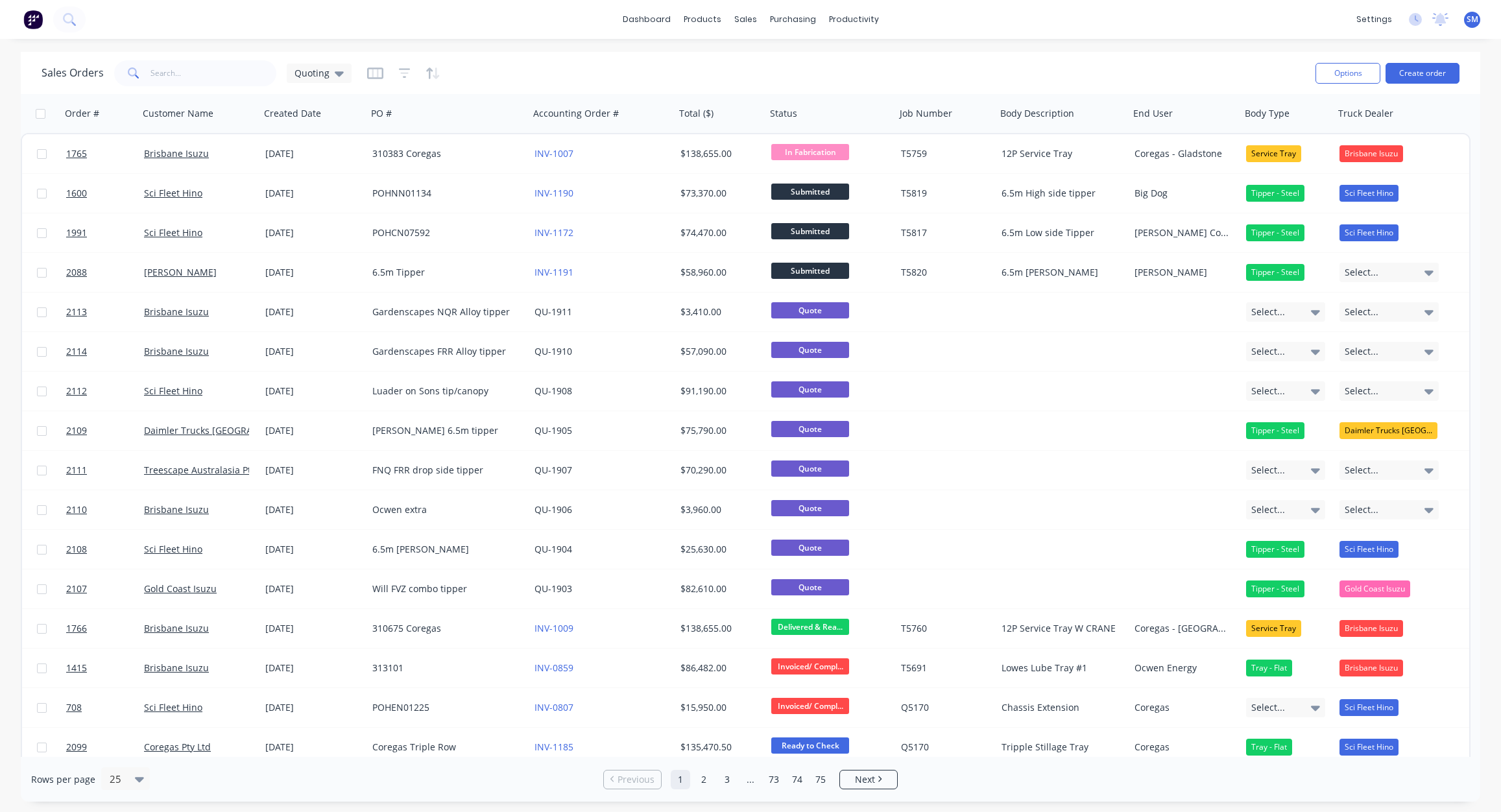
click at [924, 67] on div "Sales Orders Quoting" at bounding box center [673, 72] width 1264 height 32
click at [795, 61] on div "Sales Orders" at bounding box center [793, 62] width 53 height 11
click at [1083, 73] on div "Sales Orders Quoting" at bounding box center [673, 72] width 1264 height 32
click at [1040, 75] on div "Sales Orders Quoting" at bounding box center [673, 72] width 1264 height 32
click at [1045, 23] on div "dashboard products sales purchasing productivity dashboard products Product Cat…" at bounding box center [750, 19] width 1501 height 39
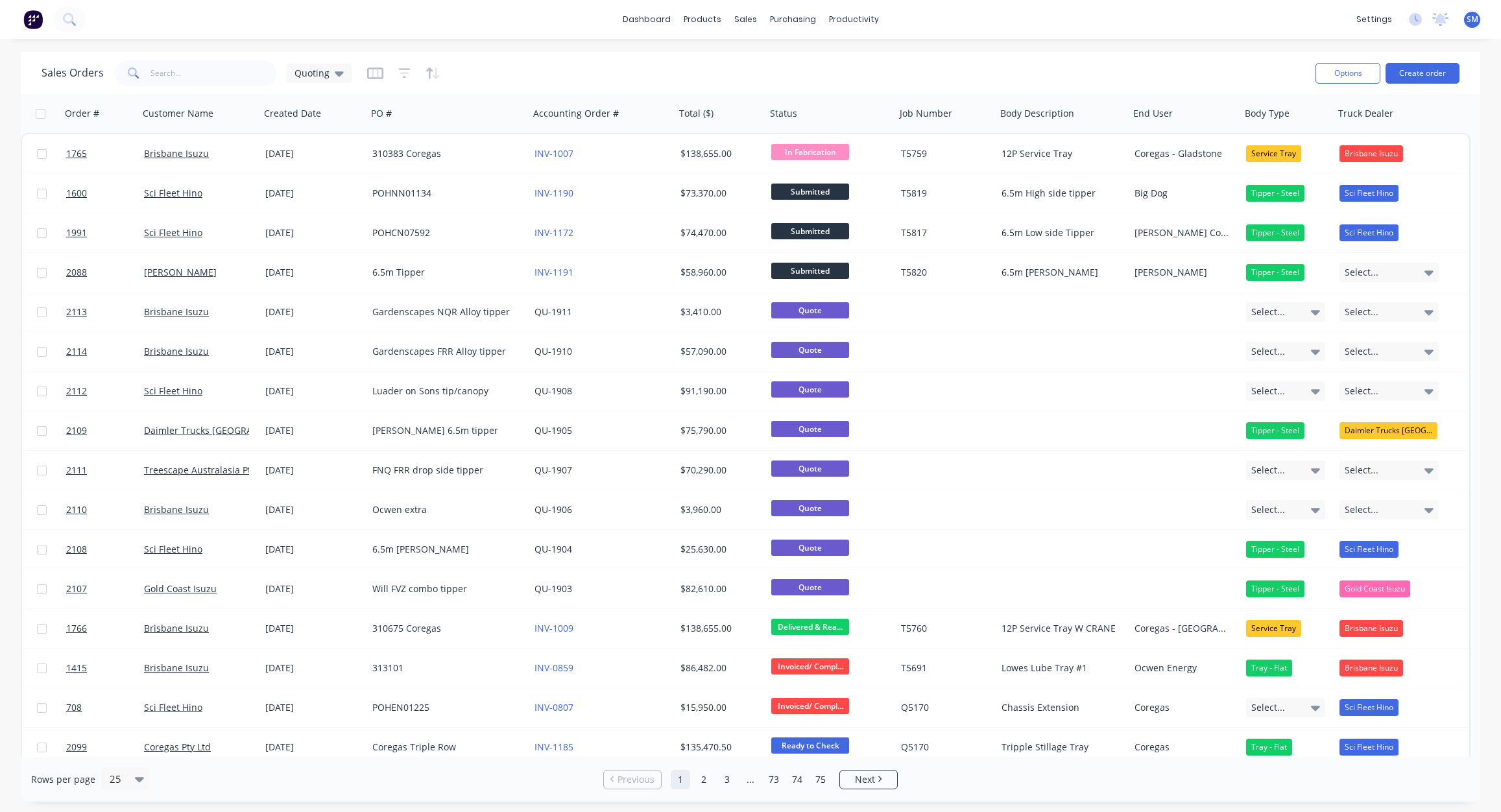
click at [897, 82] on div "Sales Orders Quoting" at bounding box center [673, 72] width 1264 height 32
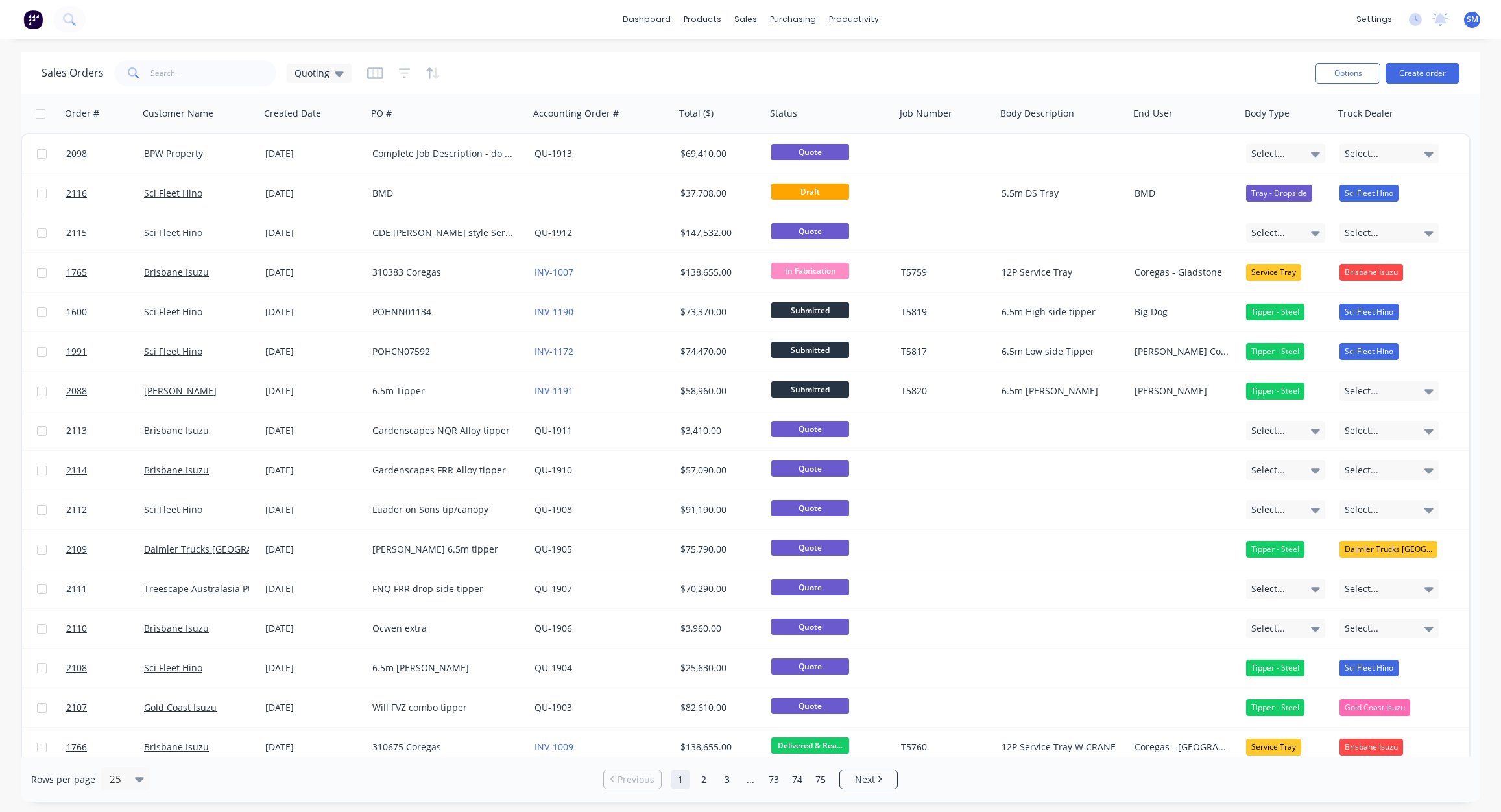
click at [540, 62] on div "Sales Orders Quoting" at bounding box center [673, 72] width 1264 height 32
click at [504, 13] on div "dashboard products sales purchasing productivity dashboard products Product Cat…" at bounding box center [750, 19] width 1501 height 39
click at [969, 20] on div "dashboard products sales purchasing productivity dashboard products Product Cat…" at bounding box center [750, 19] width 1501 height 39
click at [478, 15] on div "dashboard products sales purchasing productivity dashboard products Product Cat…" at bounding box center [750, 19] width 1501 height 39
click at [529, 63] on div "Sales Orders Quoting" at bounding box center [673, 72] width 1264 height 32
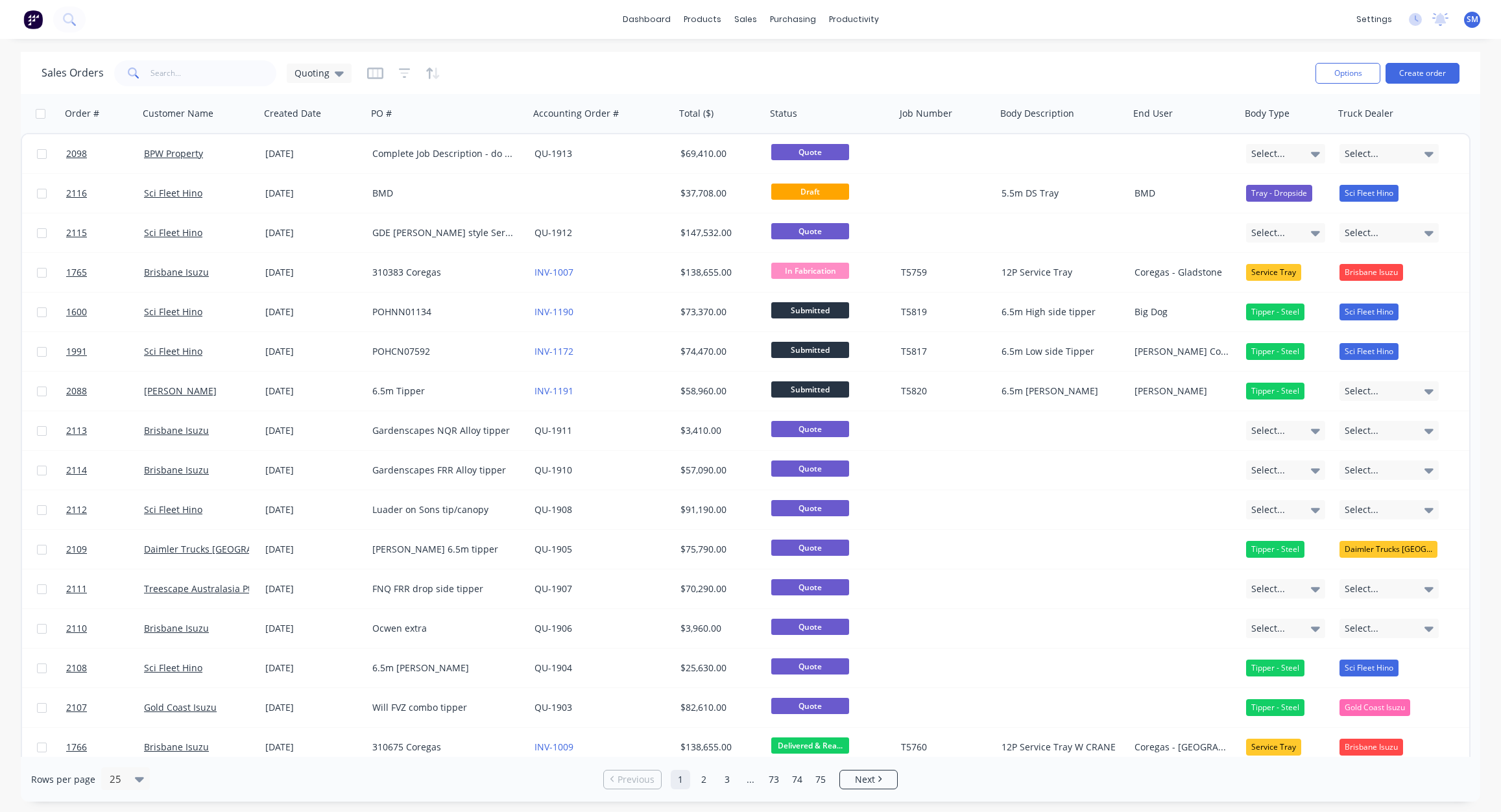
click at [529, 80] on div "Sales Orders Quoting" at bounding box center [673, 72] width 1264 height 32
click at [533, 58] on div "Sales Orders Quoting" at bounding box center [673, 72] width 1264 height 32
click at [647, 60] on div "Sales Orders Quoting" at bounding box center [673, 72] width 1264 height 32
click at [767, 63] on div "Sales Orders Quoting" at bounding box center [673, 72] width 1264 height 32
click at [827, 63] on div "Purchase Orders" at bounding box center [835, 62] width 69 height 11
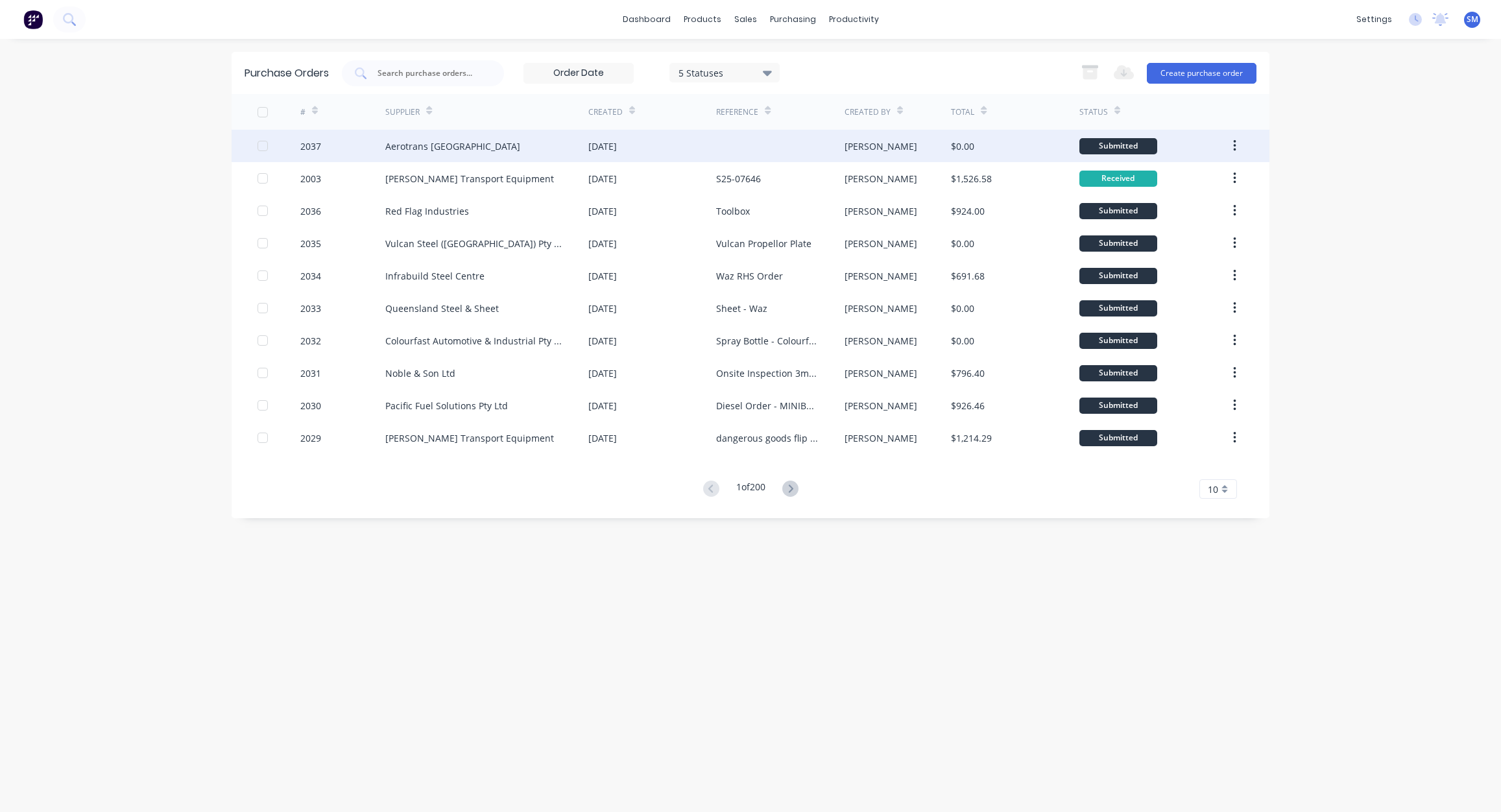
click at [439, 143] on div "Aerotrans [GEOGRAPHIC_DATA]" at bounding box center [453, 146] width 135 height 13
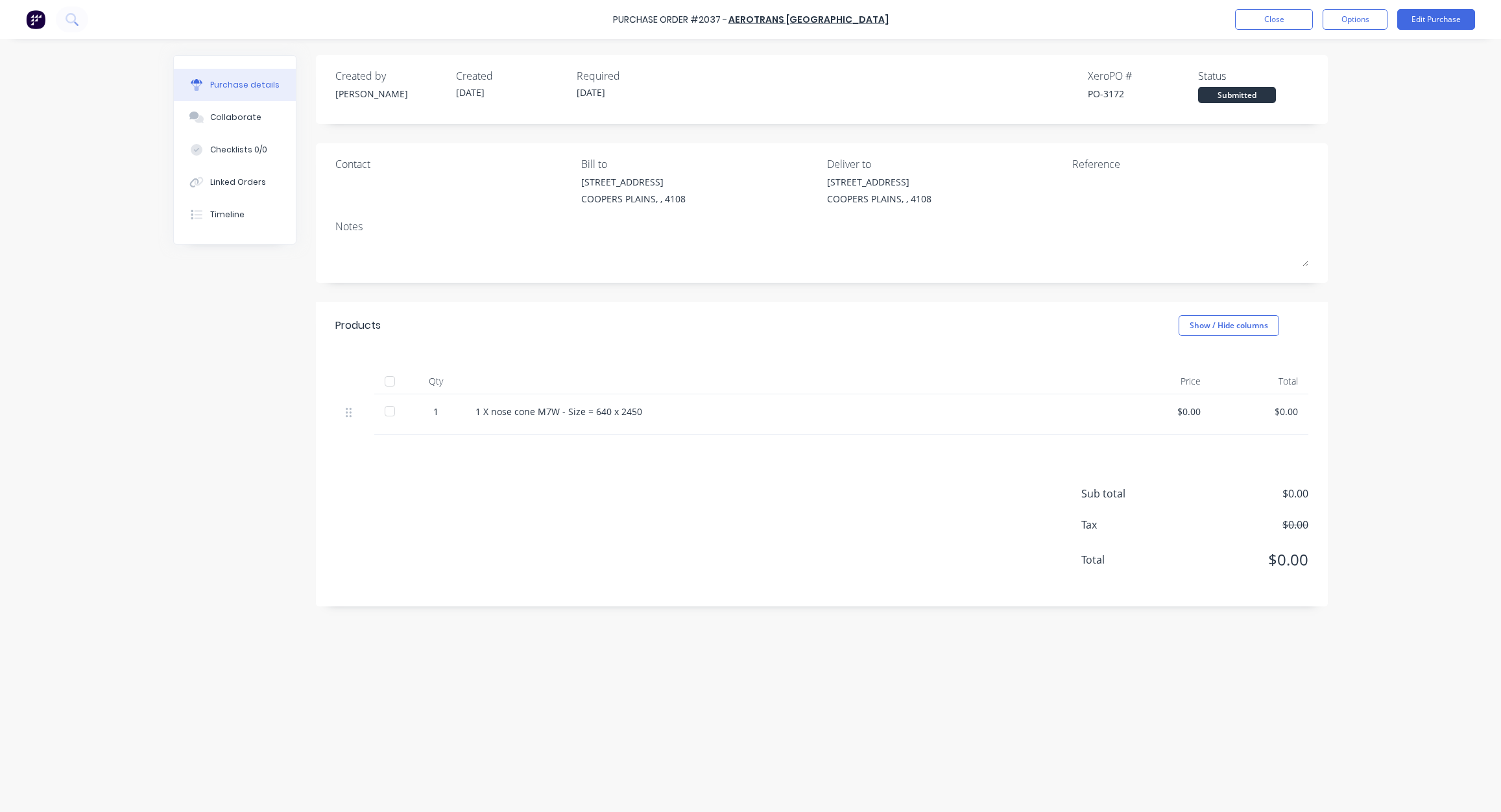
click at [814, 502] on div "Sub total $0.00 Tax $0.00 Total $0.00" at bounding box center [822, 520] width 1012 height 172
drag, startPoint x: 889, startPoint y: 311, endPoint x: 916, endPoint y: 300, distance: 29.2
click at [899, 308] on div "Products Show / Hide columns" at bounding box center [822, 326] width 1012 height 47
drag, startPoint x: 1239, startPoint y: 223, endPoint x: 1268, endPoint y: 193, distance: 41.7
click at [1239, 223] on div "Notes" at bounding box center [822, 226] width 973 height 15
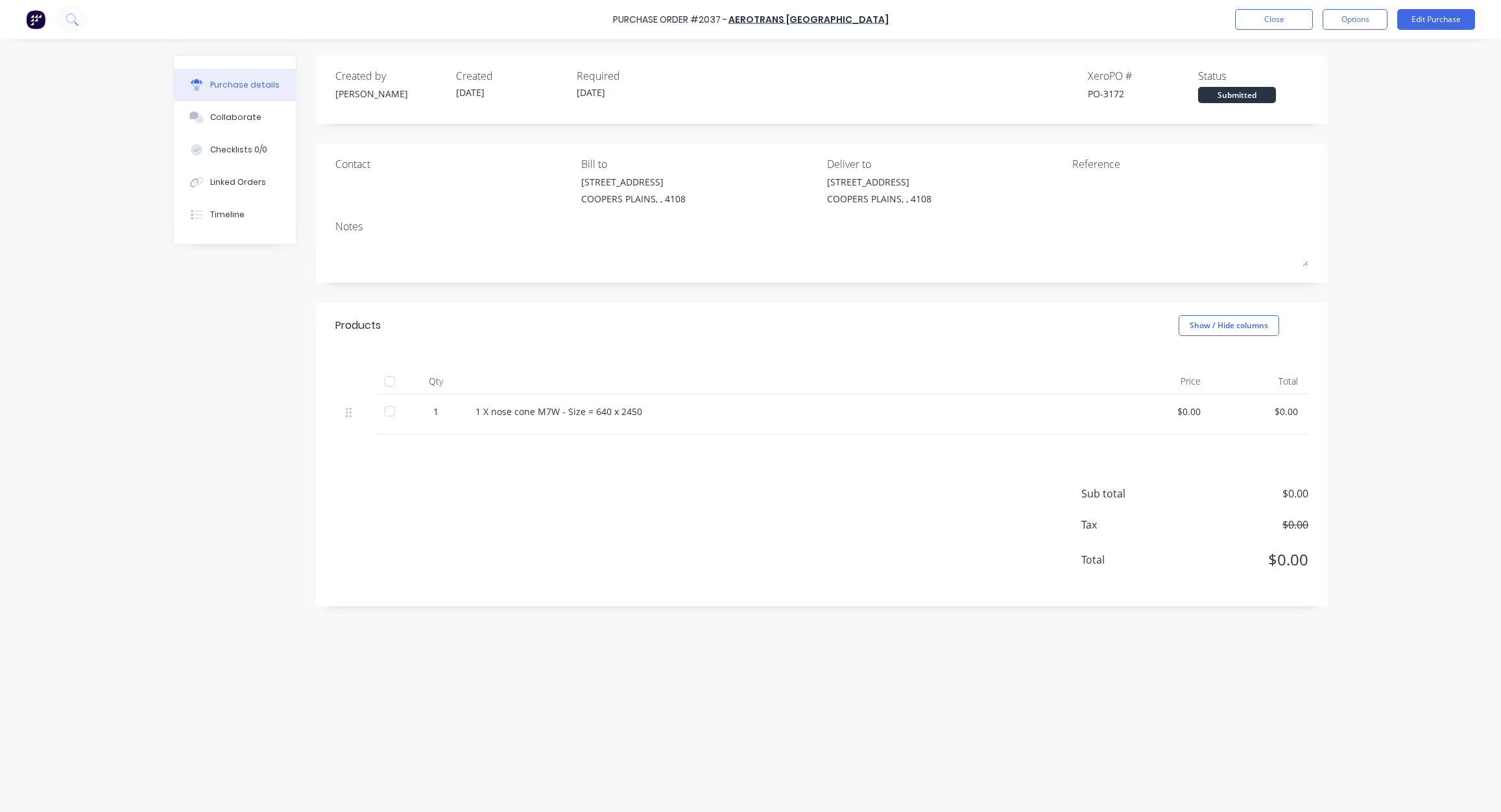
drag, startPoint x: 1429, startPoint y: 165, endPoint x: 1377, endPoint y: 69, distance: 109.2
click at [1429, 159] on div "Purchase Order #2037 - Aerotrans [GEOGRAPHIC_DATA] Close Options Edit Purchase …" at bounding box center [750, 406] width 1501 height 812
click at [1268, 13] on button "Close" at bounding box center [1274, 19] width 78 height 21
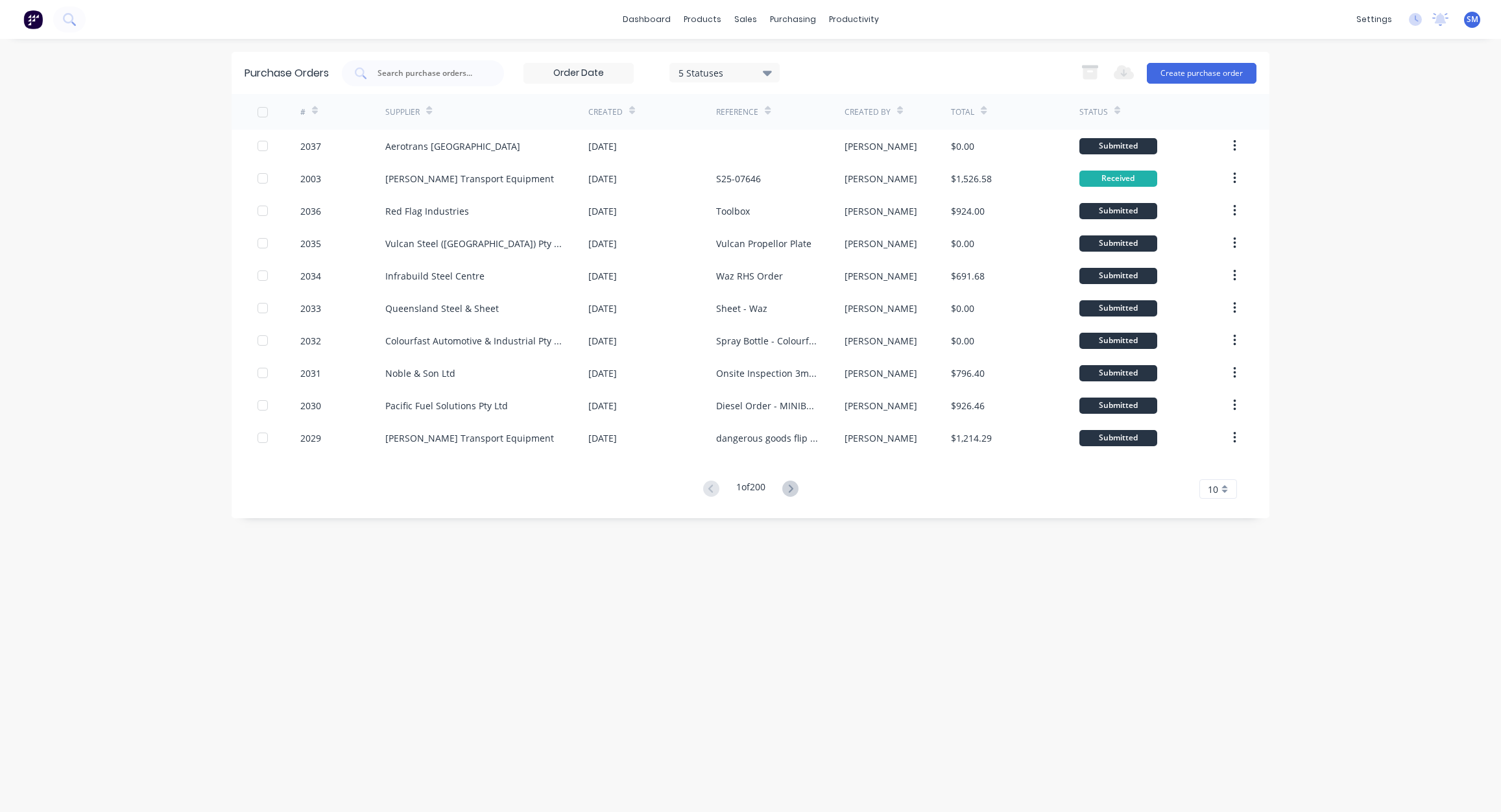
click at [1349, 243] on div "dashboard products sales purchasing productivity dashboard products Product Cat…" at bounding box center [750, 406] width 1501 height 812
